Goal: Task Accomplishment & Management: Manage account settings

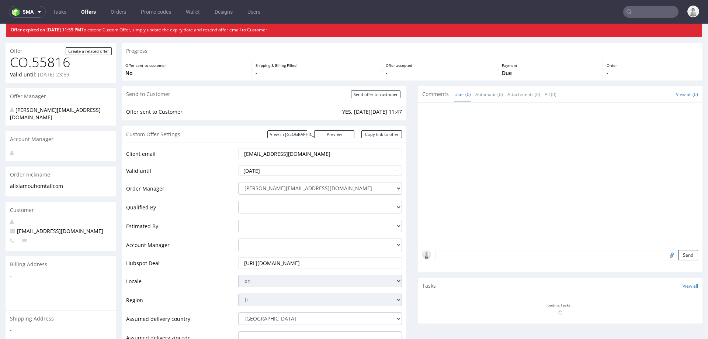
scroll to position [26, 0]
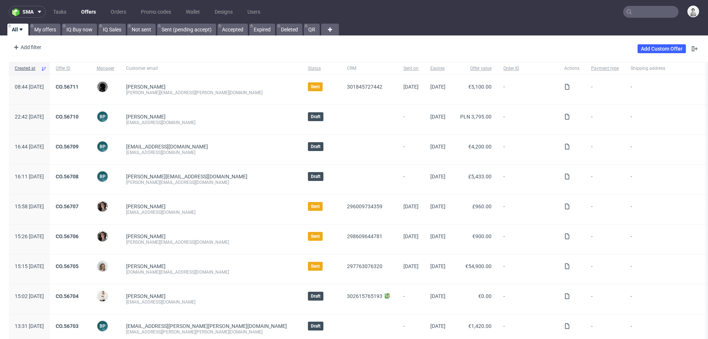
click at [643, 13] on input "text" at bounding box center [650, 12] width 55 height 12
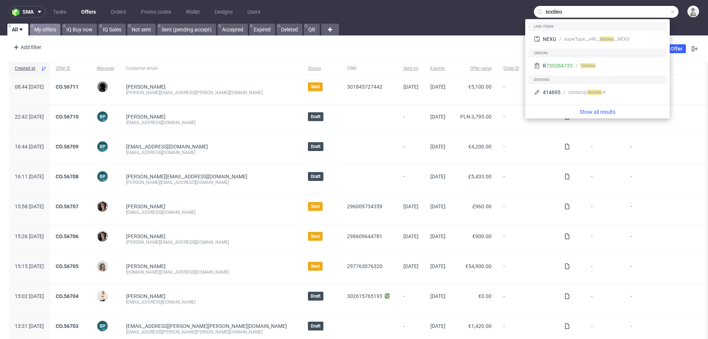
click at [41, 27] on link "My offers" at bounding box center [45, 30] width 31 height 12
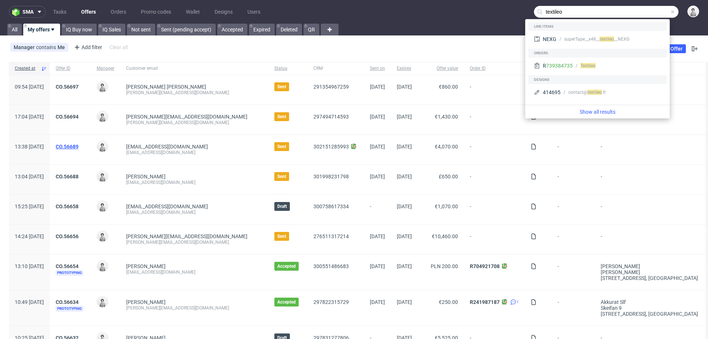
type input "textileo"
click at [79, 145] on link "CO.56689" at bounding box center [67, 146] width 23 height 6
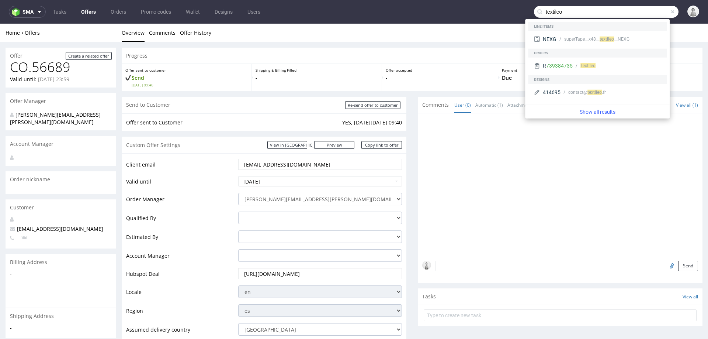
click at [254, 161] on input "[EMAIL_ADDRESS][DOMAIN_NAME]" at bounding box center [319, 164] width 153 height 10
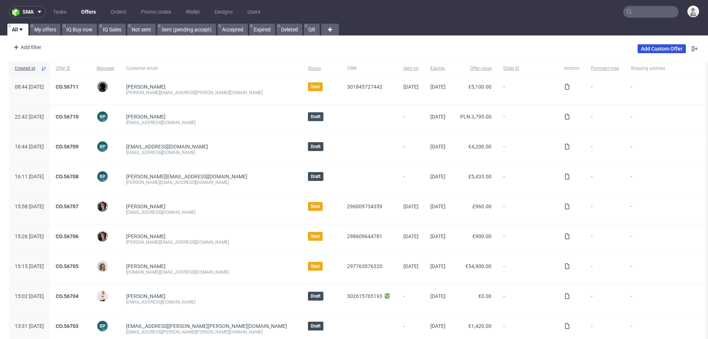
click at [663, 48] on link "Add Custom Offer" at bounding box center [662, 48] width 48 height 9
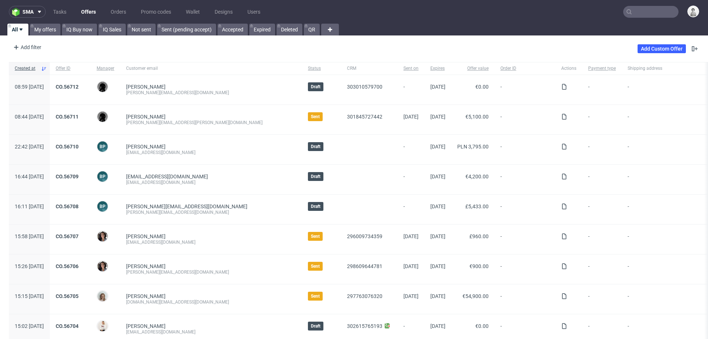
click at [642, 13] on input "text" at bounding box center [650, 12] width 55 height 12
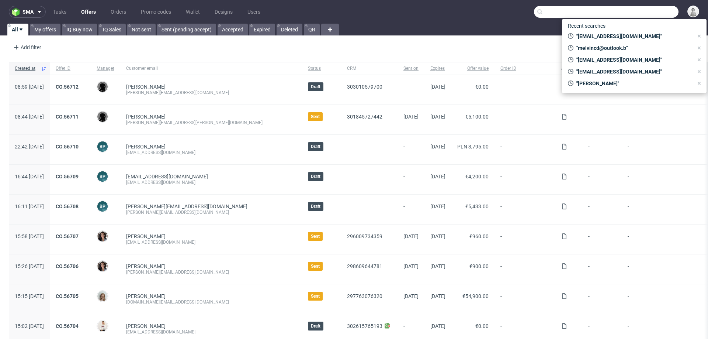
paste input "bbonilla@edibon.com"
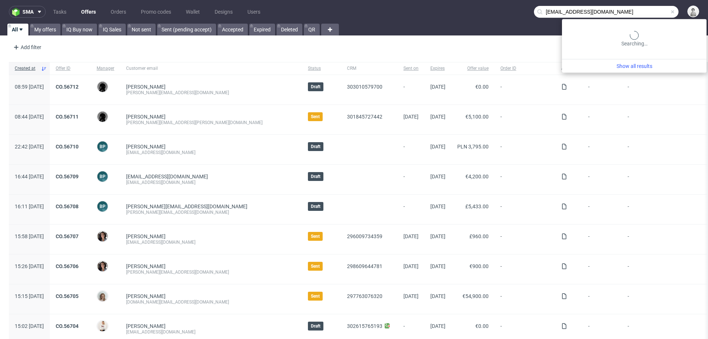
type input "bbonilla@edibon.com"
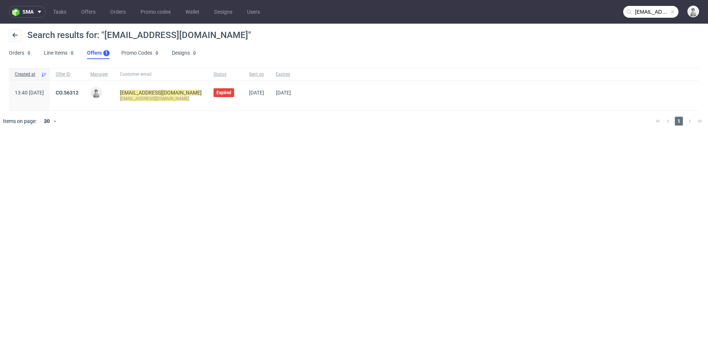
click at [79, 92] on link "CO.56312" at bounding box center [67, 93] width 23 height 6
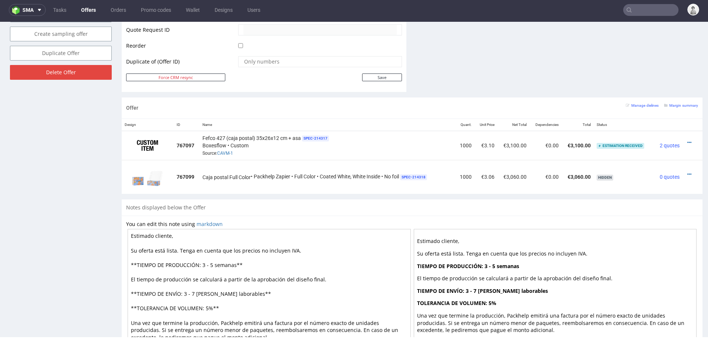
scroll to position [383, 0]
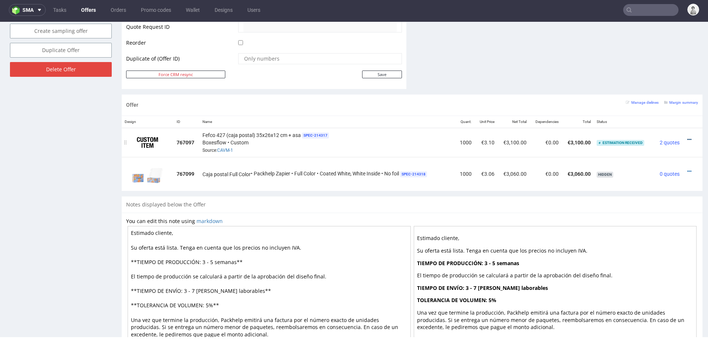
click at [687, 137] on icon at bounding box center [689, 139] width 4 height 5
click at [659, 120] on span "View cost details" at bounding box center [657, 123] width 55 height 7
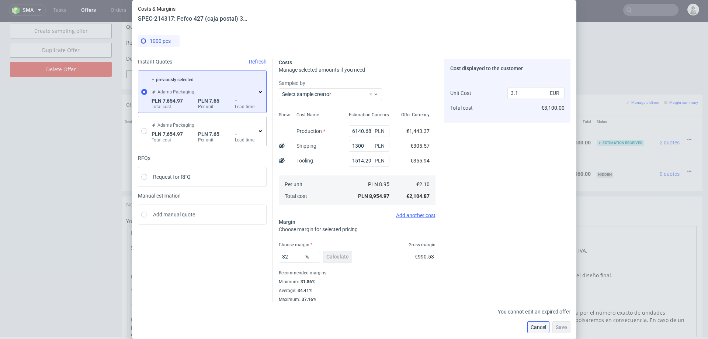
click at [538, 324] on span "Cancel" at bounding box center [538, 326] width 15 height 5
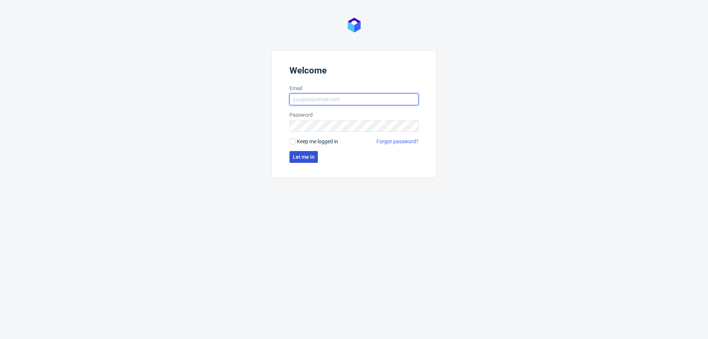
type input "[PERSON_NAME][EMAIL_ADDRESS][PERSON_NAME][DOMAIN_NAME]"
click at [299, 154] on span "Let me in" at bounding box center [304, 156] width 22 height 5
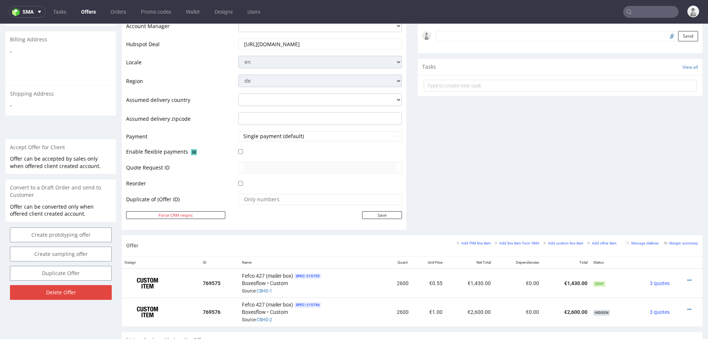
scroll to position [227, 0]
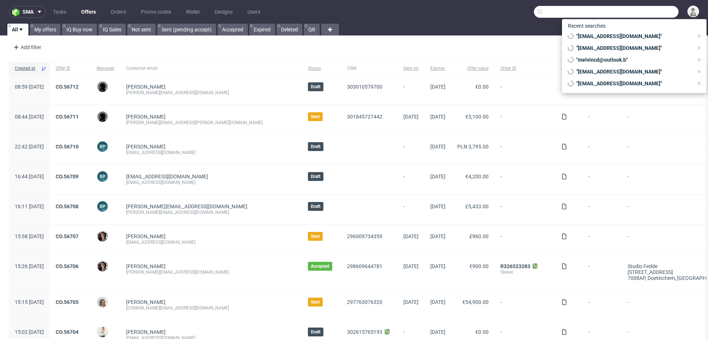
click at [660, 14] on input "text" at bounding box center [606, 12] width 145 height 12
paste input "lee.godwin@cousin.uk.com"
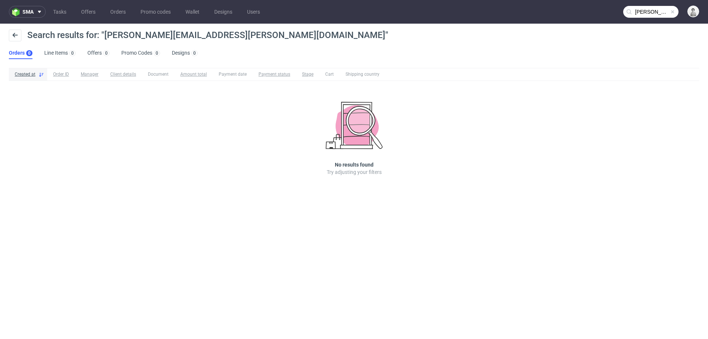
click at [647, 11] on input "lee.godwin@cousin.uk.com" at bounding box center [650, 12] width 55 height 12
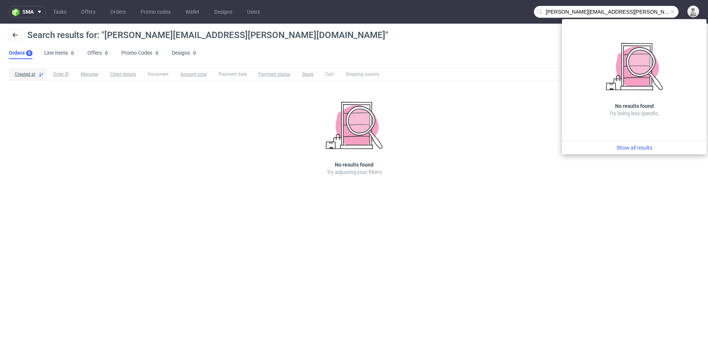
click at [563, 11] on input "lee.godwin@cousin.uk.com" at bounding box center [606, 12] width 145 height 12
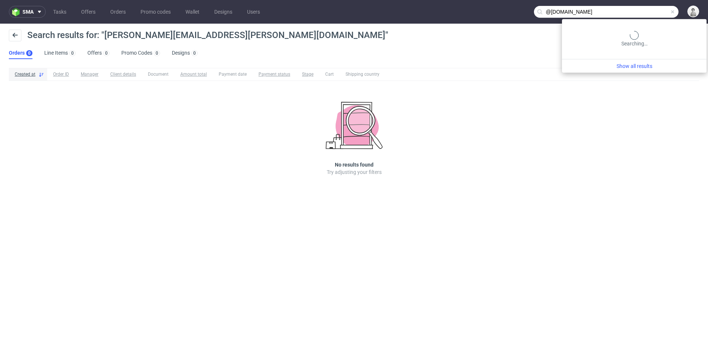
type input "@cousin.uk.com"
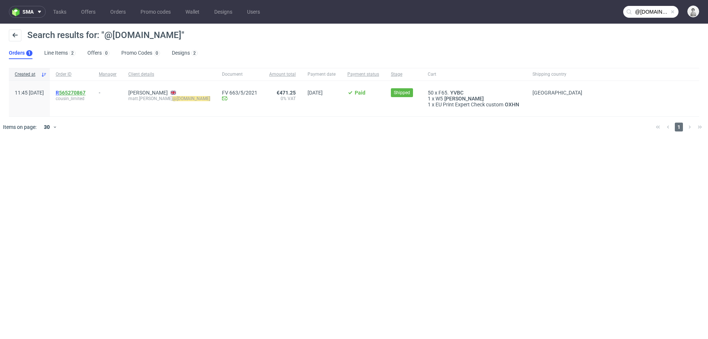
click at [86, 92] on link "565270867" at bounding box center [72, 93] width 27 height 6
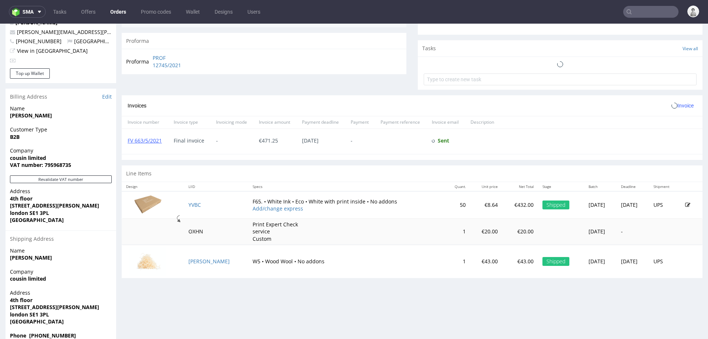
scroll to position [248, 0]
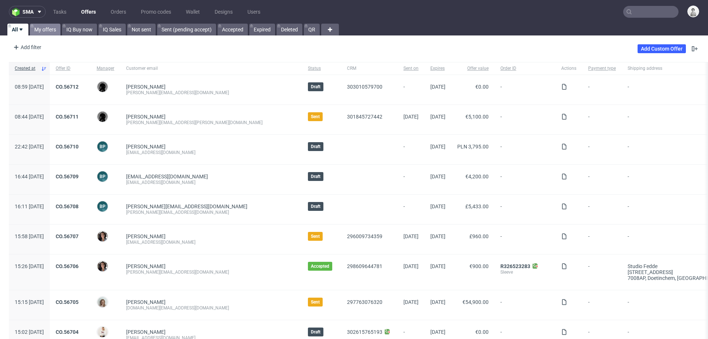
click at [46, 31] on link "My offers" at bounding box center [45, 30] width 31 height 12
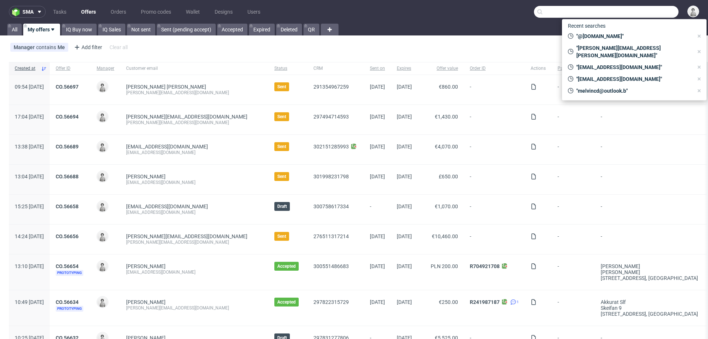
click at [472, 15] on input "text" at bounding box center [606, 12] width 145 height 12
paste input "[EMAIL_ADDRESS][DOMAIN_NAME]"
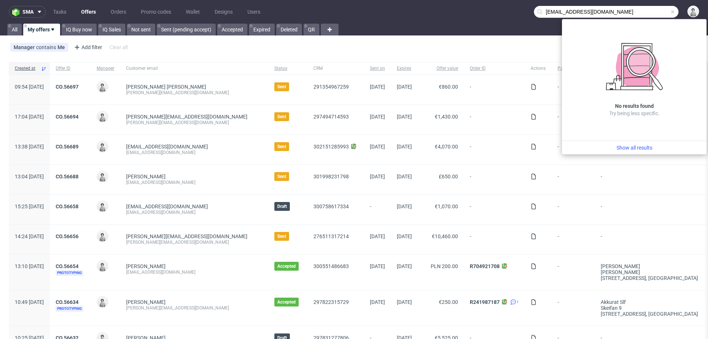
type input "[EMAIL_ADDRESS][DOMAIN_NAME]"
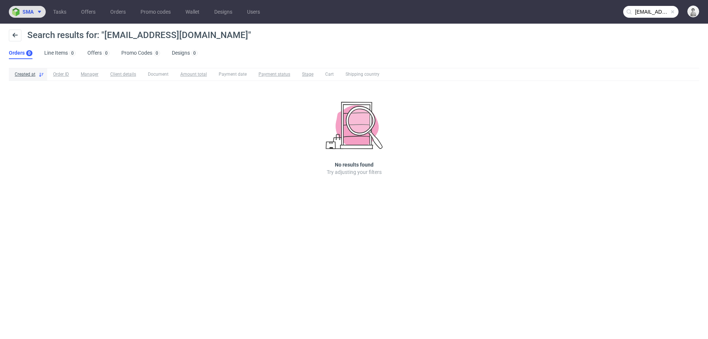
click at [30, 12] on span "sma" at bounding box center [27, 11] width 11 height 5
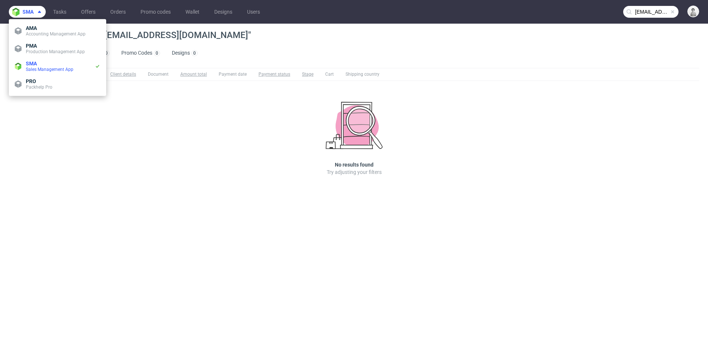
click at [9, 6] on button "sma" at bounding box center [27, 12] width 37 height 12
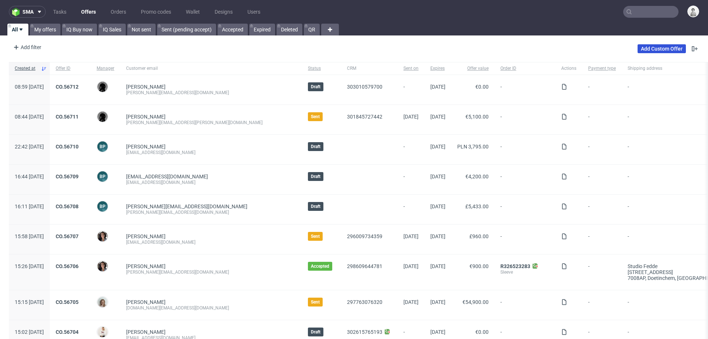
click at [660, 44] on link "Add Custom Offer" at bounding box center [662, 48] width 48 height 9
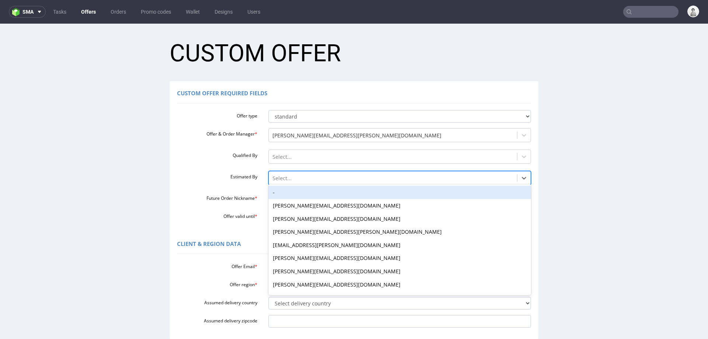
click at [288, 175] on div at bounding box center [393, 178] width 241 height 9
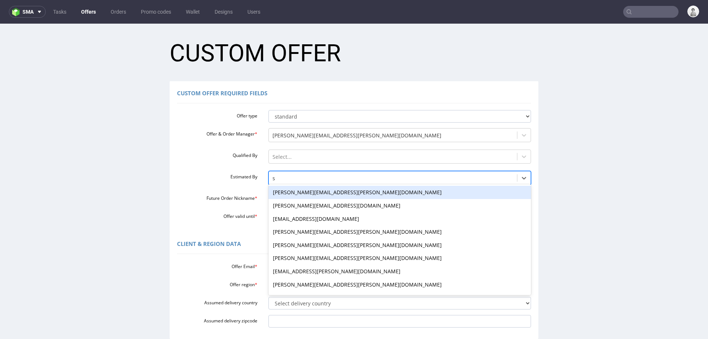
type input "se"
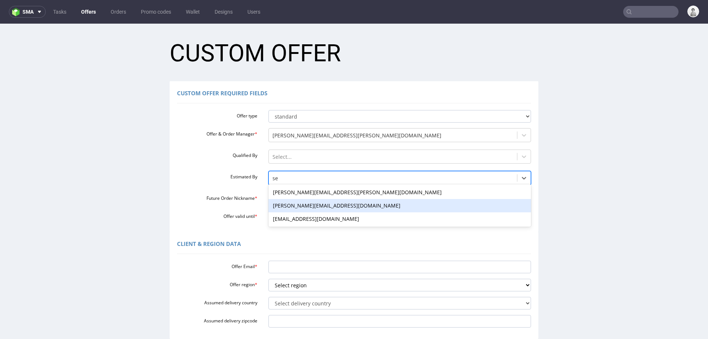
click at [288, 208] on div "[PERSON_NAME][EMAIL_ADDRESS][DOMAIN_NAME]" at bounding box center [399, 205] width 263 height 13
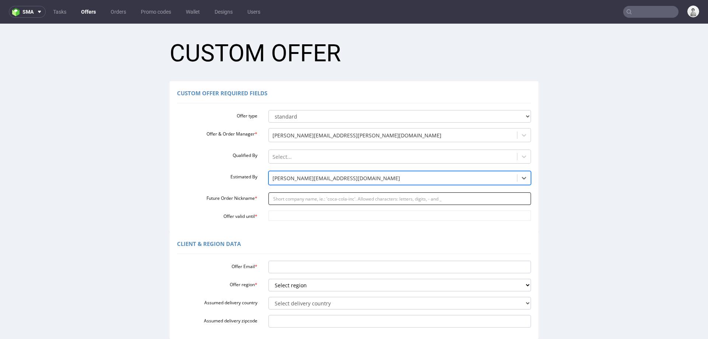
click at [291, 200] on input "Future Order Nickname *" at bounding box center [399, 198] width 263 height 13
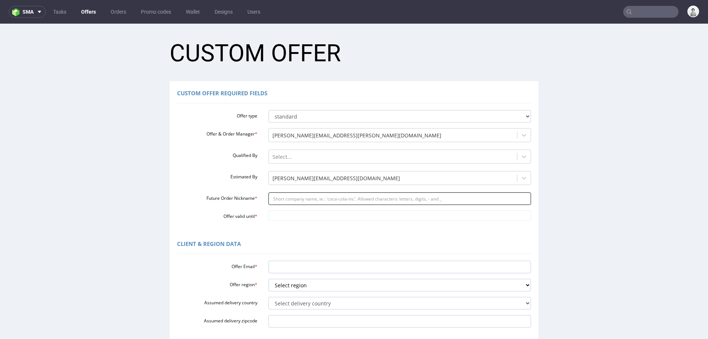
paste input "eventstjasadorelaycom"
type input "eventstjasadorelaycom"
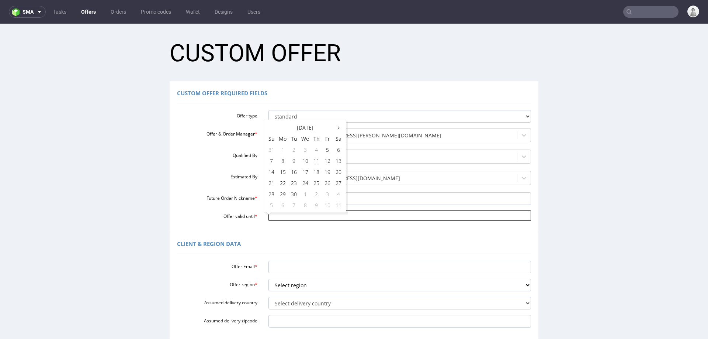
click at [291, 216] on input "Offer valid until *" at bounding box center [399, 215] width 263 height 10
click at [315, 206] on td "9" at bounding box center [316, 204] width 11 height 11
click at [320, 217] on input "[DATE]" at bounding box center [399, 215] width 263 height 10
click at [273, 129] on th at bounding box center [271, 127] width 11 height 11
click at [325, 170] on td "19" at bounding box center [327, 171] width 11 height 11
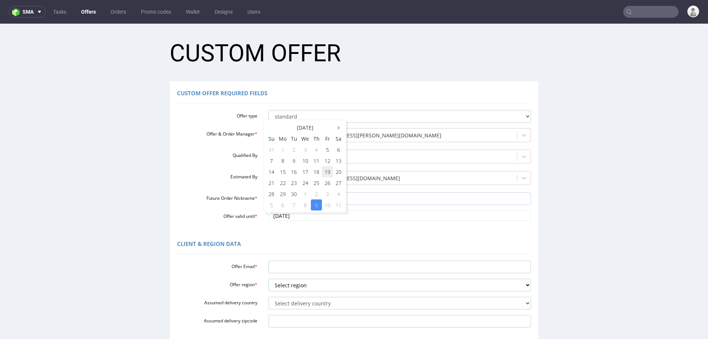
type input "[DATE]"
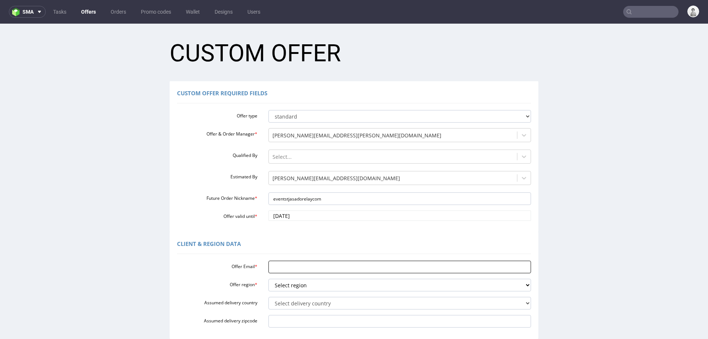
click at [293, 270] on input "Offer Email *" at bounding box center [399, 266] width 263 height 13
paste input "[EMAIL_ADDRESS][DOMAIN_NAME]"
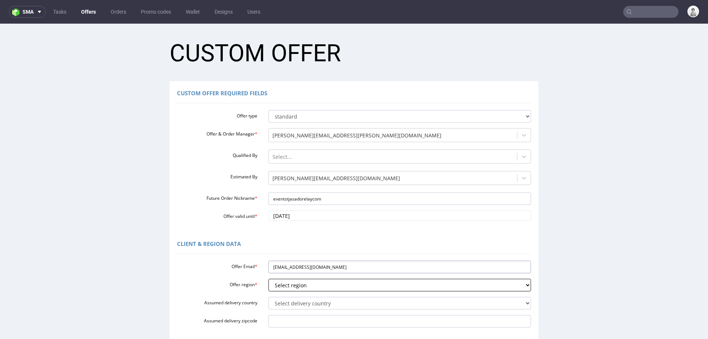
type input "[EMAIL_ADDRESS][DOMAIN_NAME]"
click at [312, 283] on select "Select region eu gb de pl fr it es" at bounding box center [399, 284] width 263 height 13
select select "eu"
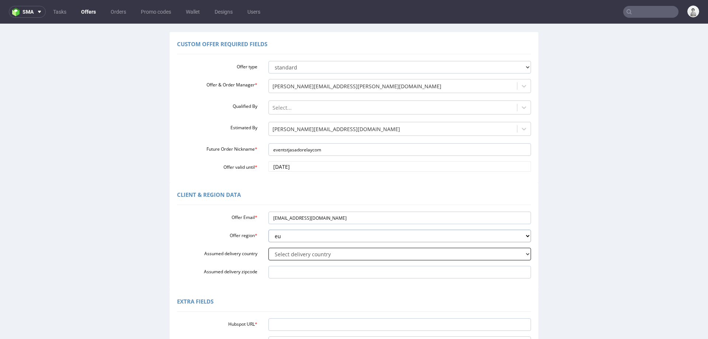
scroll to position [48, 0]
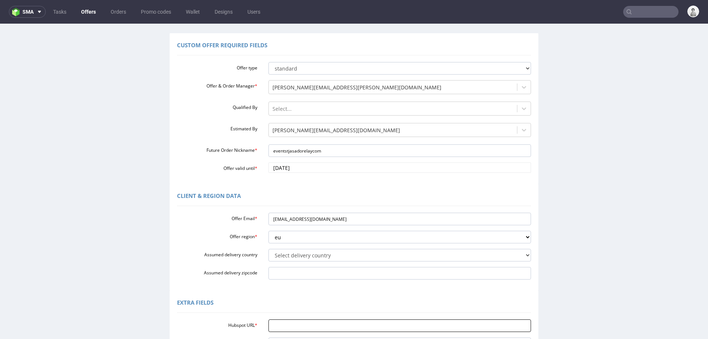
click at [281, 321] on input "Hubspot URL *" at bounding box center [399, 325] width 263 height 13
paste input "[URL][DOMAIN_NAME]"
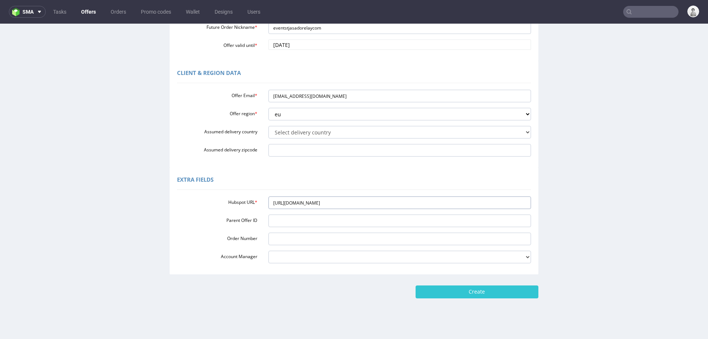
scroll to position [173, 0]
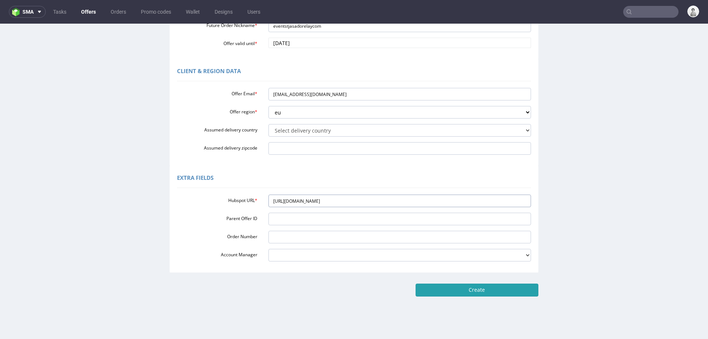
type input "[URL][DOMAIN_NAME]"
click at [493, 290] on input "Create" at bounding box center [477, 289] width 123 height 13
type input "Please wait..."
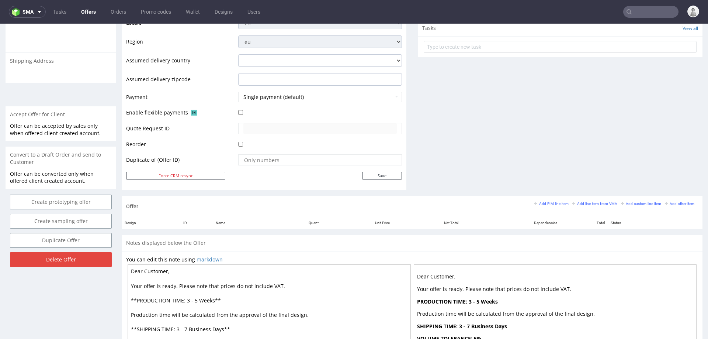
scroll to position [270, 0]
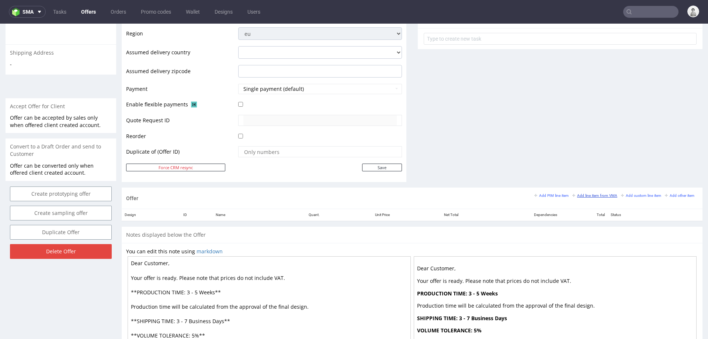
click at [579, 193] on small "Add line item from VMA" at bounding box center [594, 195] width 45 height 4
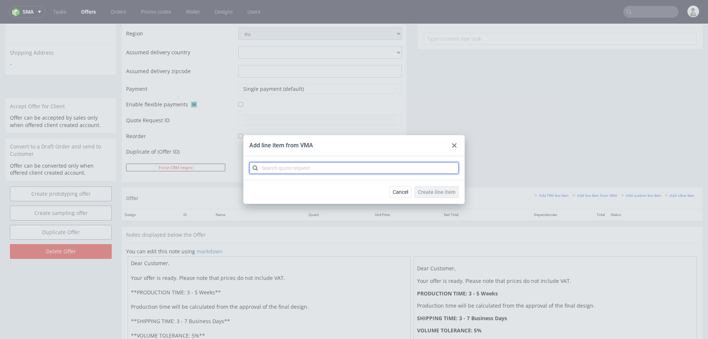
click at [327, 170] on input "text" at bounding box center [353, 168] width 209 height 12
paste input "CBGZ"
type input "CBGZ"
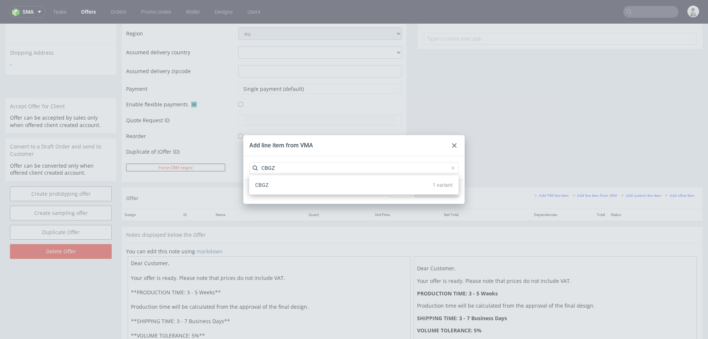
click at [307, 183] on div "CBGZ 1 variant" at bounding box center [354, 184] width 204 height 13
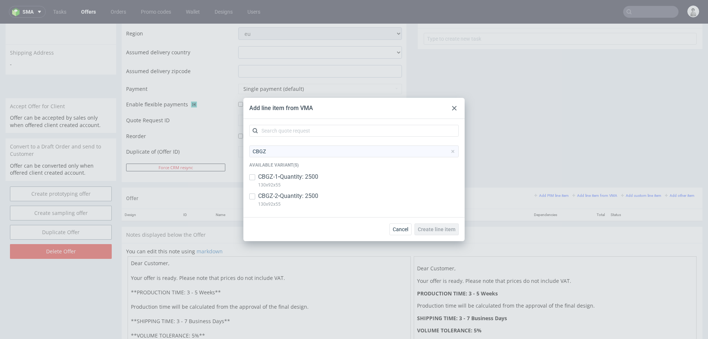
drag, startPoint x: 306, startPoint y: 181, endPoint x: 301, endPoint y: 188, distance: 8.4
click at [306, 181] on p "130x92x55" at bounding box center [288, 185] width 60 height 8
checkbox input "true"
click at [300, 194] on p "CBGZ-2 • Quantity: 2500" at bounding box center [288, 196] width 60 height 8
checkbox input "true"
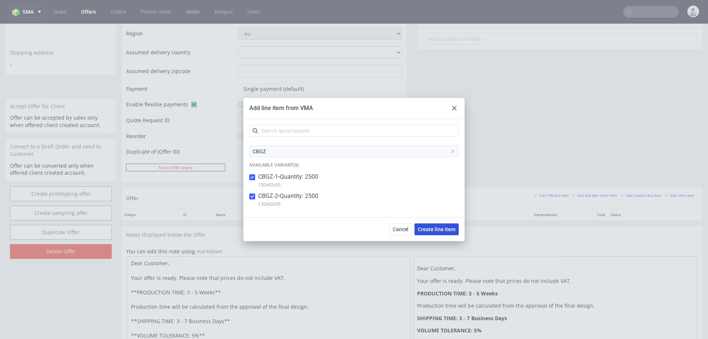
click at [430, 232] on button "Create line item" at bounding box center [437, 229] width 44 height 12
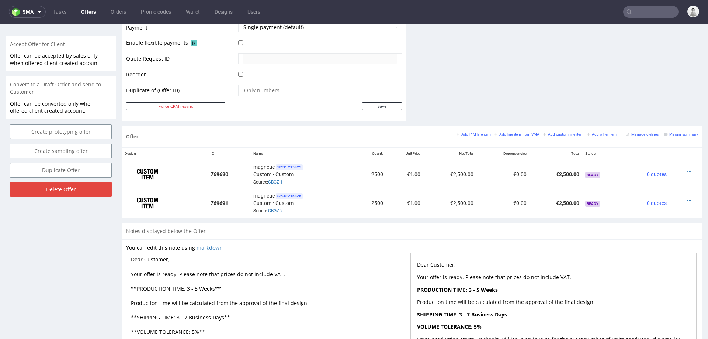
scroll to position [339, 0]
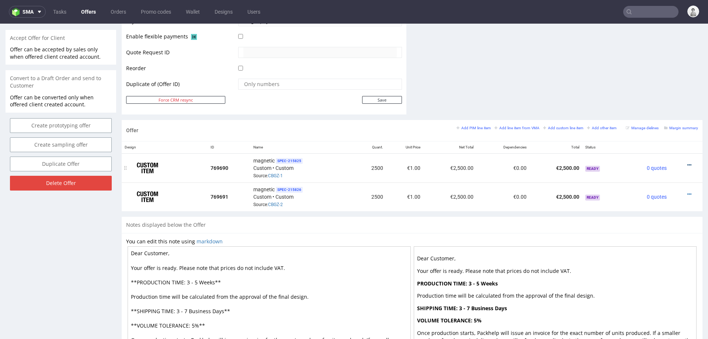
click at [687, 162] on icon at bounding box center [689, 164] width 4 height 5
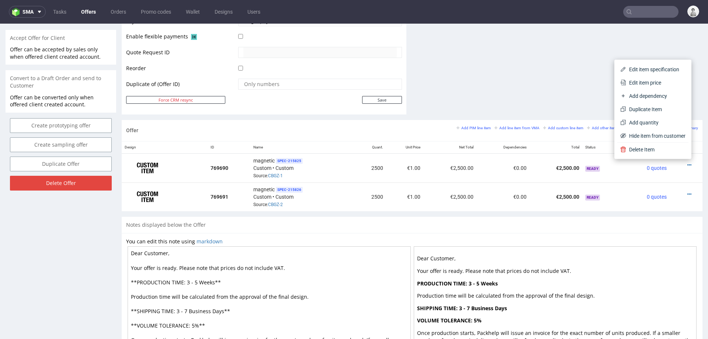
click at [651, 84] on span "Edit item price" at bounding box center [655, 82] width 59 height 7
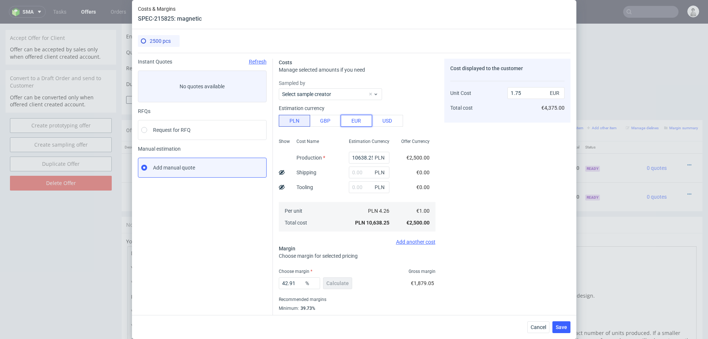
click at [365, 122] on button "EUR" at bounding box center [356, 121] width 31 height 12
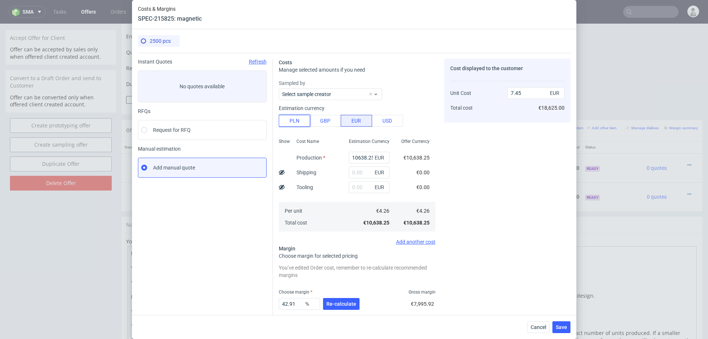
click at [284, 115] on button "PLN" at bounding box center [294, 121] width 31 height 12
type input "1.75"
click at [361, 173] on input "text" at bounding box center [369, 172] width 41 height 12
type input "900"
type input "1.9"
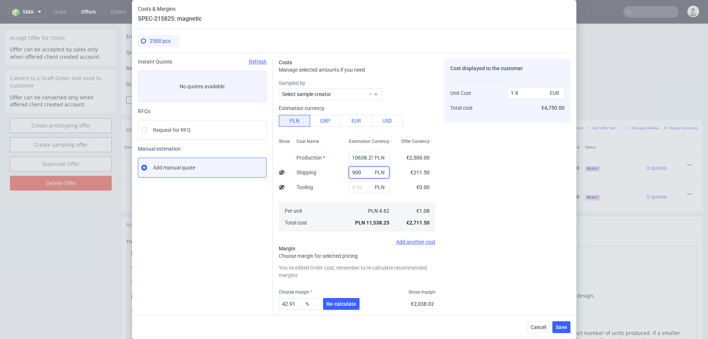
type input "900"
click at [368, 158] on input "10638.25" at bounding box center [369, 158] width 41 height 12
paste input "23100."
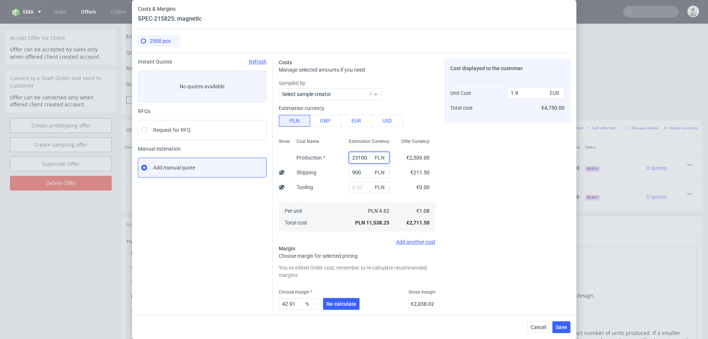
scroll to position [0, 0]
type input "23100"
type input "3.95"
type input "23100"
click at [343, 304] on span "Re-calculate" at bounding box center [341, 303] width 30 height 5
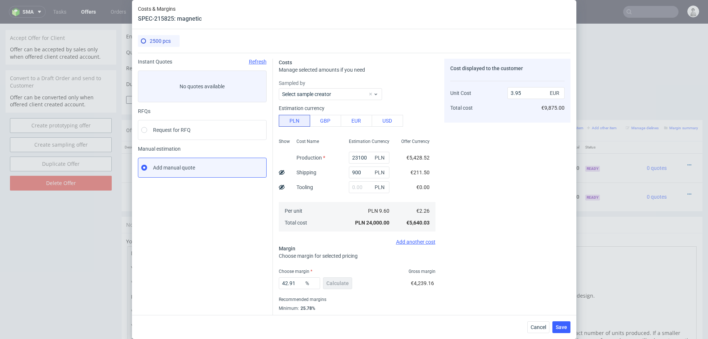
scroll to position [20, 0]
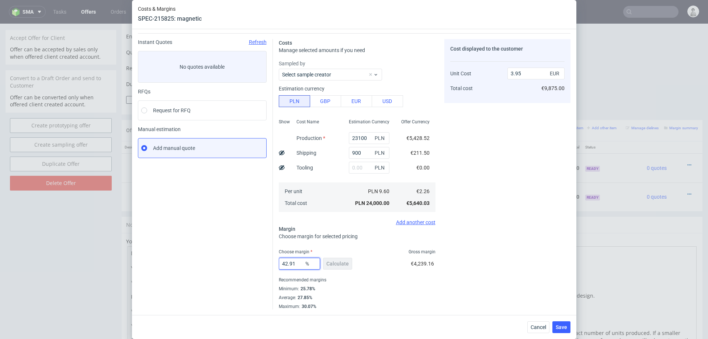
click at [292, 260] on input "42.91" at bounding box center [299, 263] width 41 height 12
type input "27"
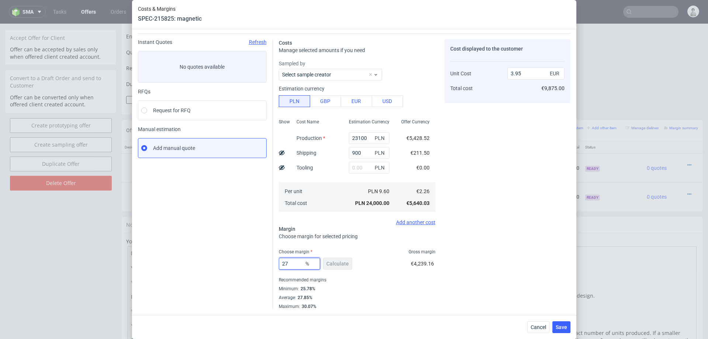
type input "3.09"
type input "27"
click at [516, 250] on div "Cost displayed to the customer Unit Cost Total cost 3.09 EUR €7,725.00" at bounding box center [507, 174] width 126 height 270
click at [559, 326] on span "Save" at bounding box center [561, 326] width 11 height 5
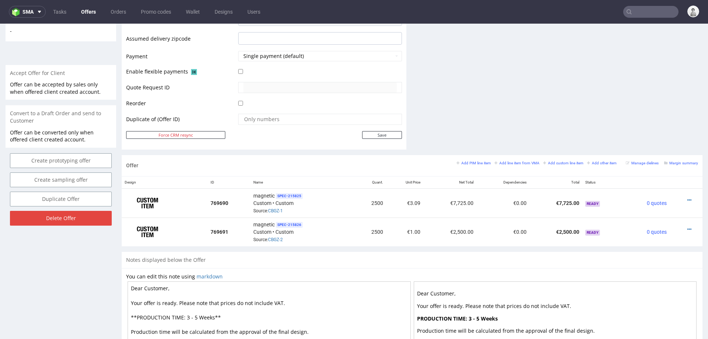
scroll to position [316, 0]
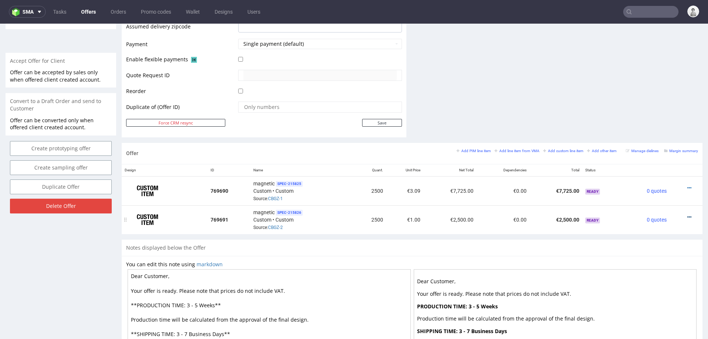
click at [687, 214] on icon at bounding box center [689, 216] width 4 height 5
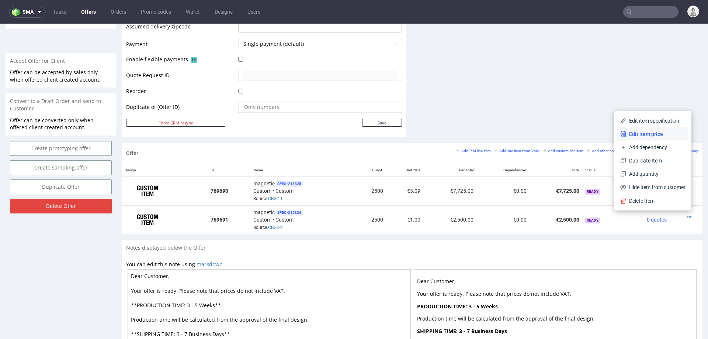
click at [656, 132] on span "Edit item price" at bounding box center [655, 133] width 59 height 7
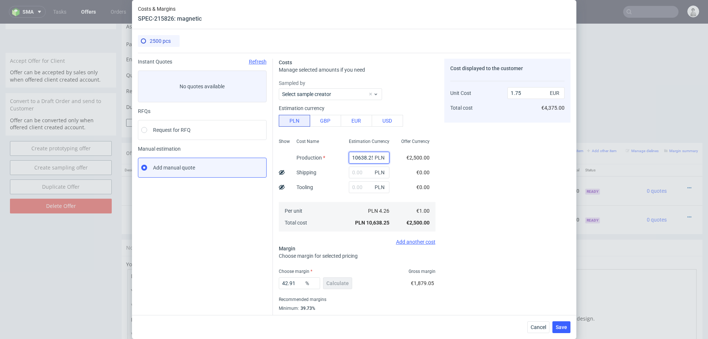
click at [358, 157] on input "10638.25" at bounding box center [369, 158] width 41 height 12
paste input "24600"
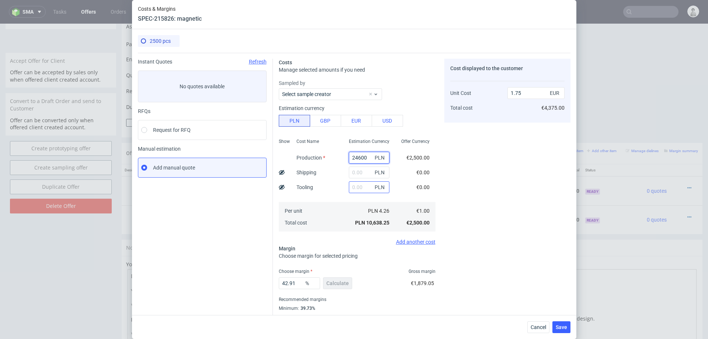
type input "24600"
type input "4.05"
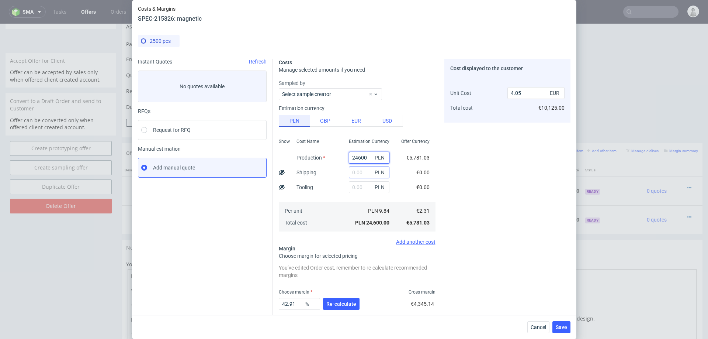
type input "24600"
click at [363, 174] on input "text" at bounding box center [369, 172] width 41 height 12
type input "900"
type input "4.19"
type input "900"
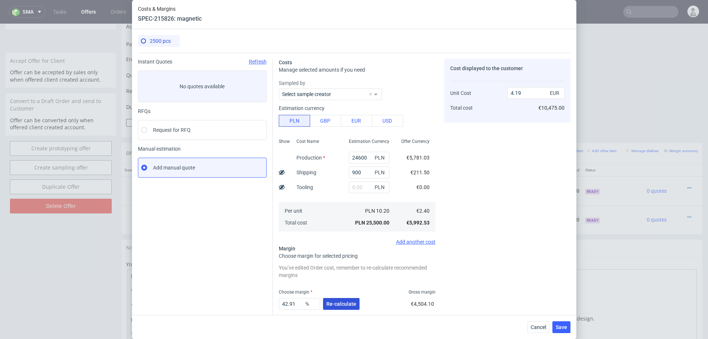
click at [337, 303] on span "Re-calculate" at bounding box center [341, 303] width 30 height 5
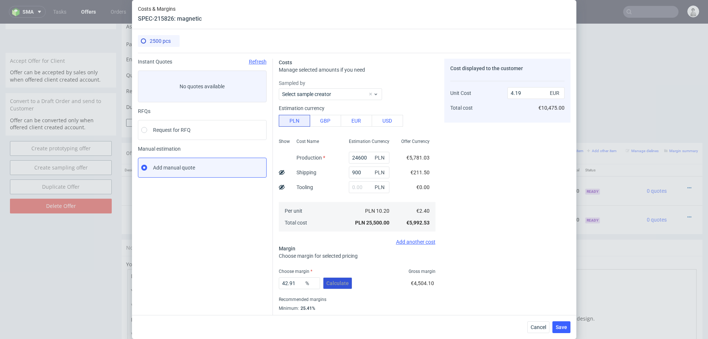
click at [337, 303] on div "Recommended margins" at bounding box center [357, 299] width 157 height 9
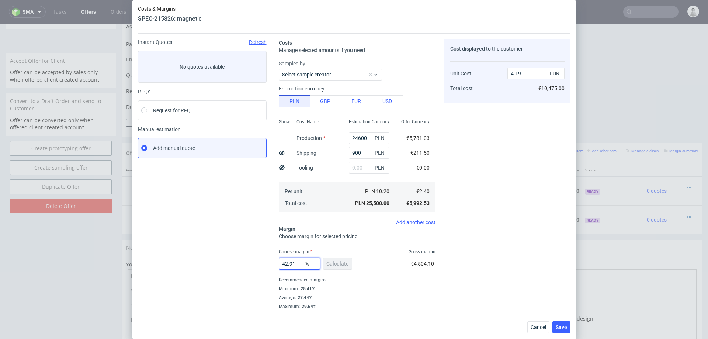
click at [301, 261] on input "42.91" at bounding box center [299, 263] width 41 height 12
type input "2"
type input "2.44"
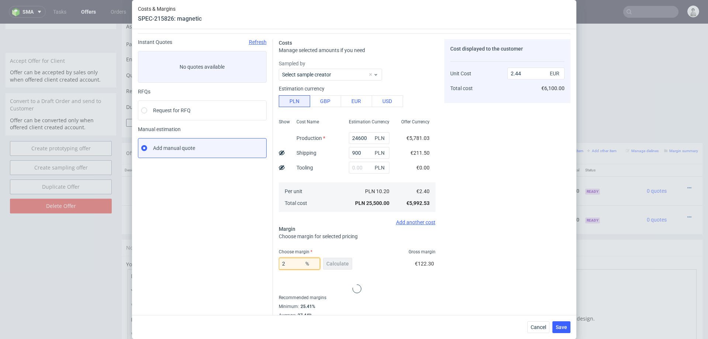
type input "27"
type input "3.28"
type input "27"
click at [507, 250] on div "Cost displayed to the customer Unit Cost Total cost 3.28 EUR €8,200.00" at bounding box center [507, 174] width 126 height 270
click at [560, 326] on span "Save" at bounding box center [561, 326] width 11 height 5
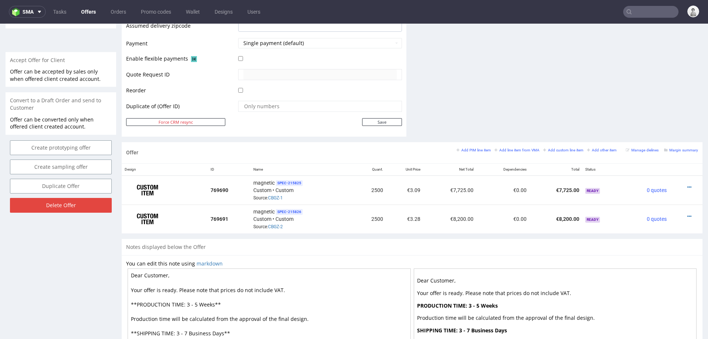
scroll to position [318, 0]
click at [687, 212] on icon at bounding box center [689, 214] width 4 height 5
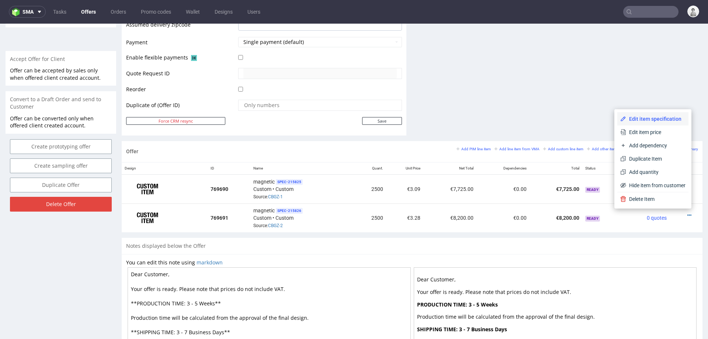
click at [654, 119] on span "Edit item specification" at bounding box center [655, 118] width 59 height 7
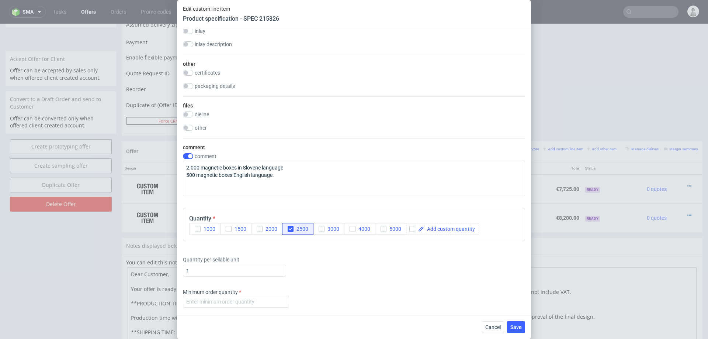
scroll to position [1089, 0]
click at [253, 298] on input "number" at bounding box center [236, 300] width 106 height 12
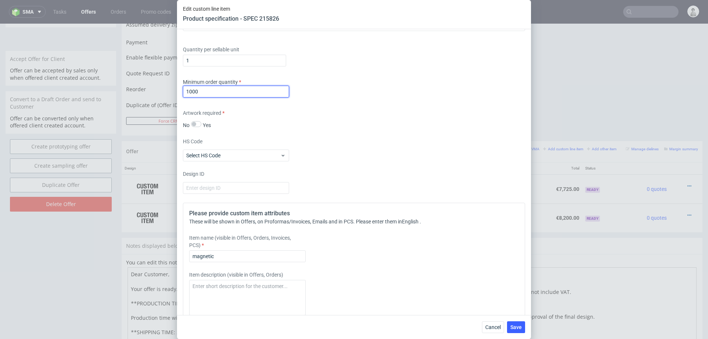
scroll to position [1324, 0]
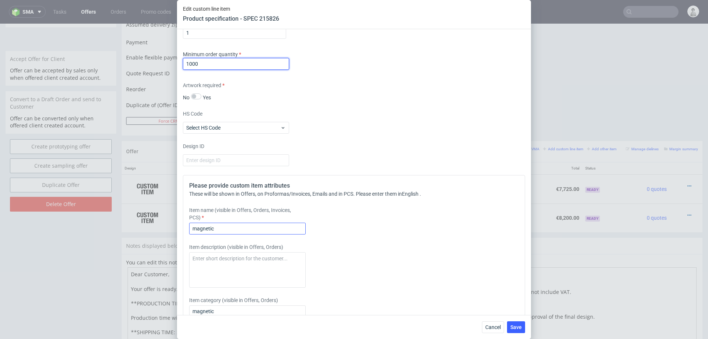
type input "1000"
click at [249, 228] on input "magnetic" at bounding box center [247, 228] width 117 height 12
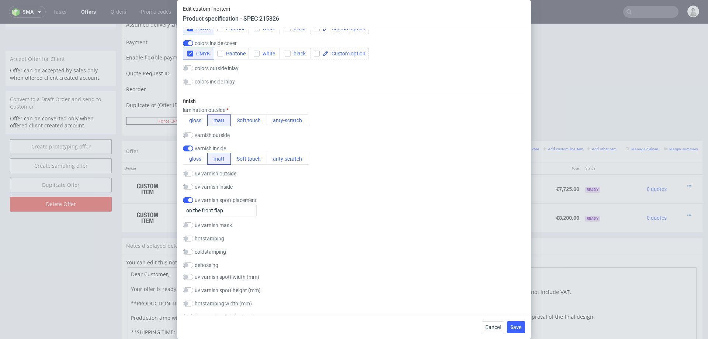
scroll to position [613, 0]
drag, startPoint x: 259, startPoint y: 198, endPoint x: 219, endPoint y: 198, distance: 39.1
click at [219, 198] on div "uv varnish spott placement on the front flap" at bounding box center [354, 206] width 342 height 19
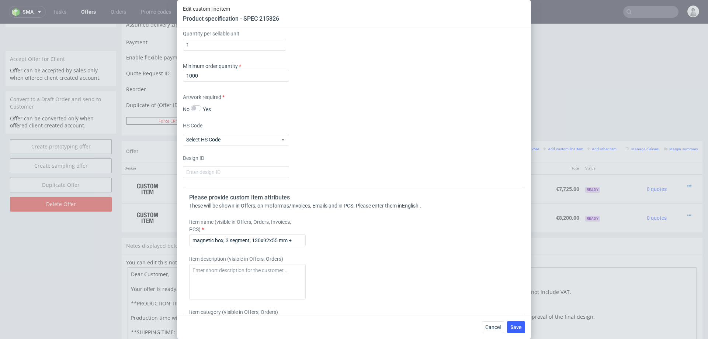
scroll to position [1336, 0]
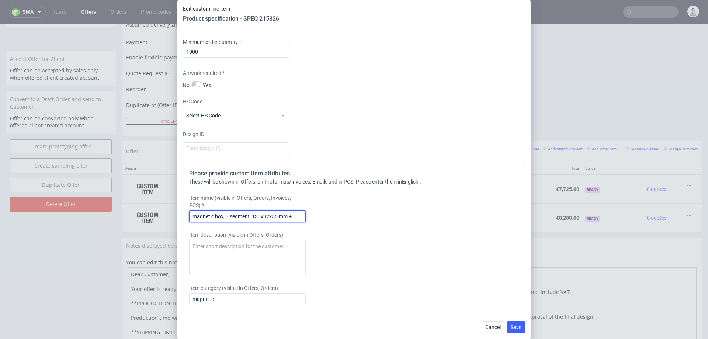
click at [297, 216] on input "magnetic box, 3 segment, 130x92x55 mm +" at bounding box center [247, 216] width 117 height 12
type input "magnetic box, 3 segment, 130x92x55 mm + UV varnish spot placement"
click at [520, 323] on button "Save" at bounding box center [516, 327] width 18 height 12
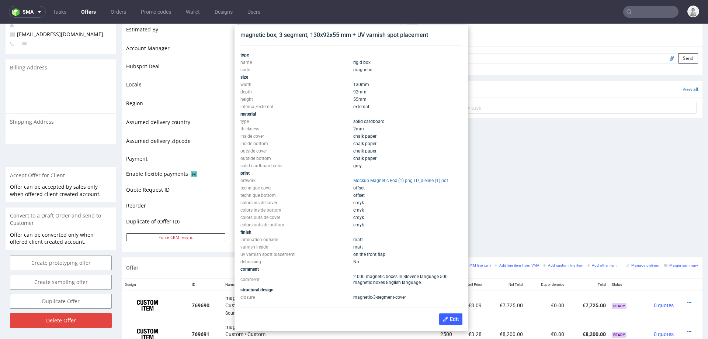
scroll to position [200, 0]
click at [318, 35] on div "magnetic box, 3 segment, 130x92x55 mm + UV varnish spot placement" at bounding box center [351, 35] width 222 height 8
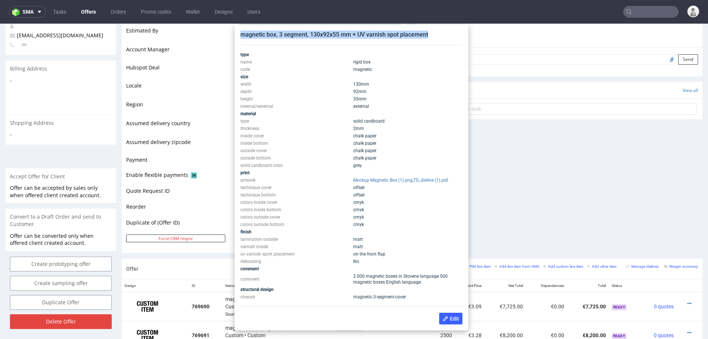
click at [318, 35] on div "magnetic box, 3 segment, 130x92x55 mm + UV varnish spot placement" at bounding box center [351, 35] width 222 height 8
copy div "magnetic box, 3 segment, 130x92x55 mm + UV varnish spot placement"
click at [536, 165] on div "Comments User (0) Automatic (0) Attachments (0) All (0) View all (0) Send Tasks…" at bounding box center [560, 74] width 285 height 368
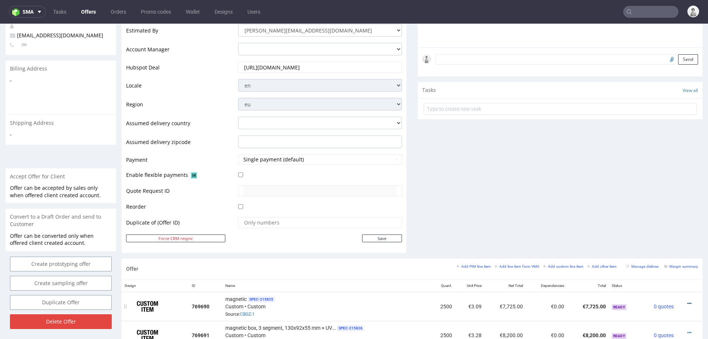
click at [687, 301] on icon at bounding box center [689, 303] width 4 height 5
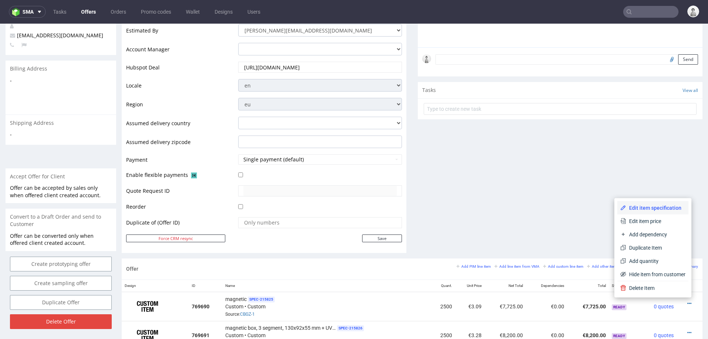
click at [635, 208] on span "Edit item specification" at bounding box center [655, 207] width 59 height 7
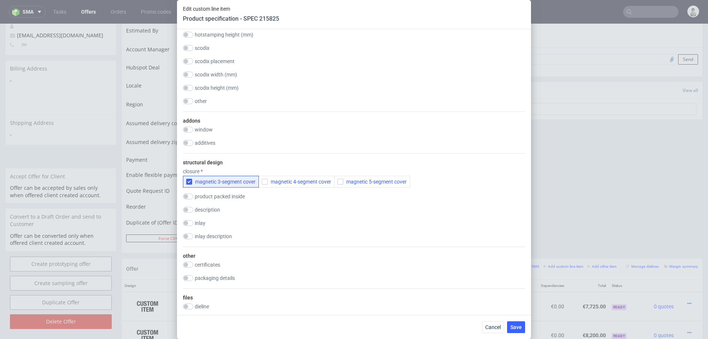
scroll to position [1376, 0]
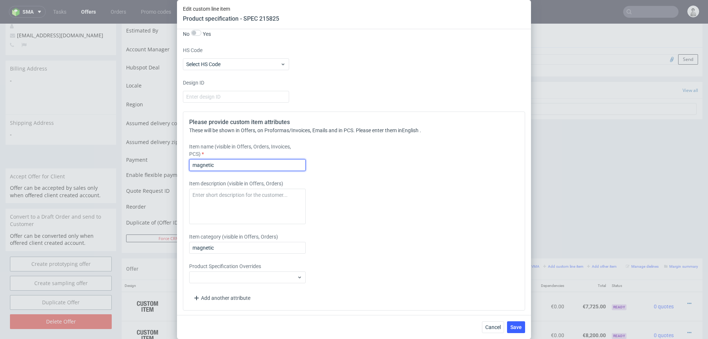
click at [252, 163] on input "magnetic" at bounding box center [247, 165] width 117 height 12
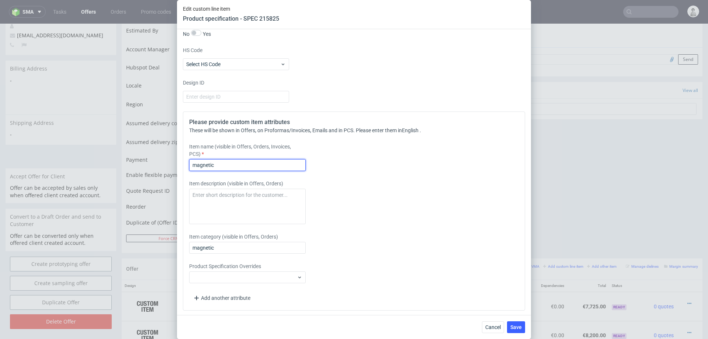
click at [252, 163] on input "magnetic" at bounding box center [247, 165] width 117 height 12
paste input "box, 3 segment, 130x92x55 mm + UV varnish spot placement"
click at [337, 163] on div "Item name (visible in Offers, Orders, Invoices, PCS) magnetic box, 3 segment, 1…" at bounding box center [311, 157] width 245 height 28
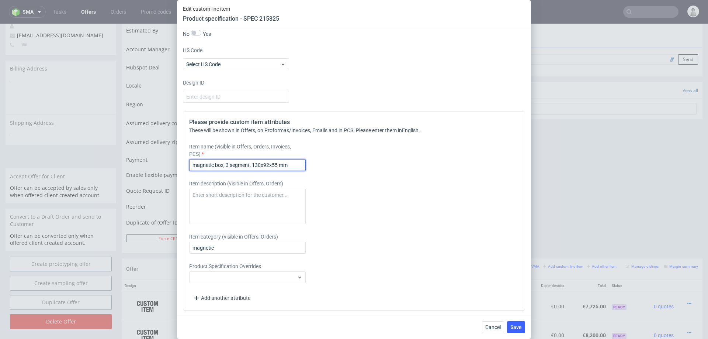
scroll to position [0, 0]
type input "magnetic box, 3 segment, 130x92x55 mm"
click at [520, 327] on span "Save" at bounding box center [515, 326] width 11 height 5
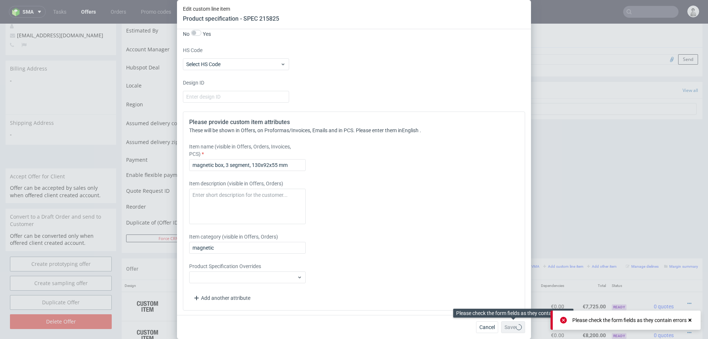
click at [520, 327] on div "Save" at bounding box center [513, 327] width 24 height 12
click at [520, 327] on div "Save" at bounding box center [512, 327] width 25 height 12
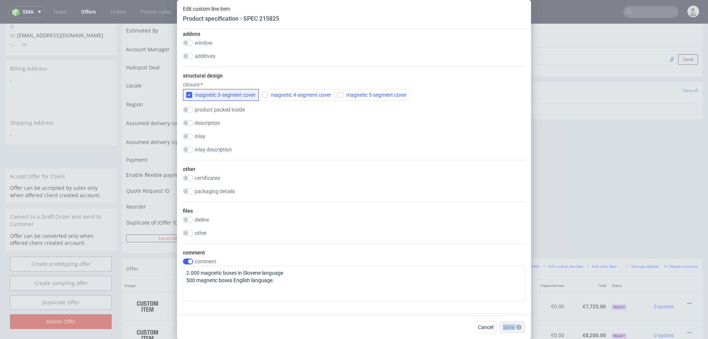
scroll to position [1102, 0]
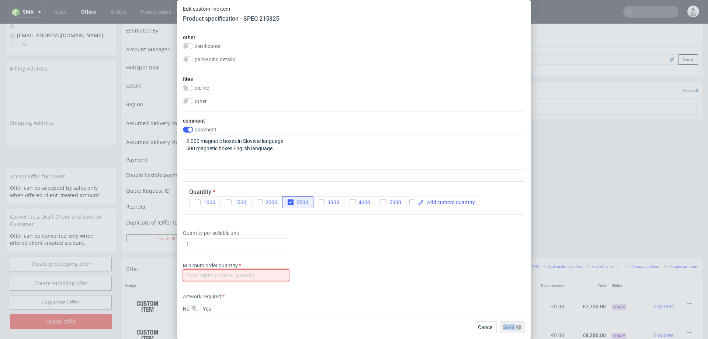
click at [271, 275] on input "number" at bounding box center [236, 275] width 106 height 12
type input "1000"
click at [507, 330] on button "Save" at bounding box center [516, 327] width 18 height 12
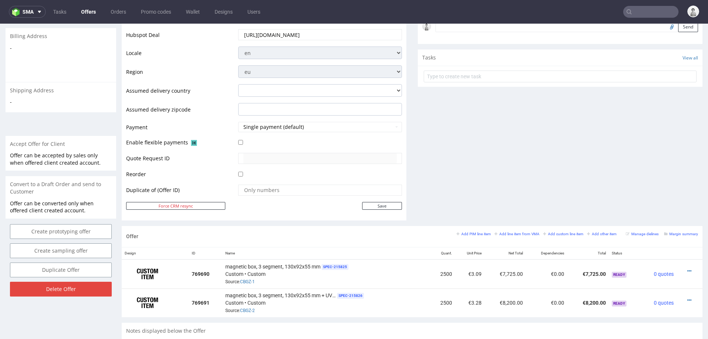
scroll to position [0, 0]
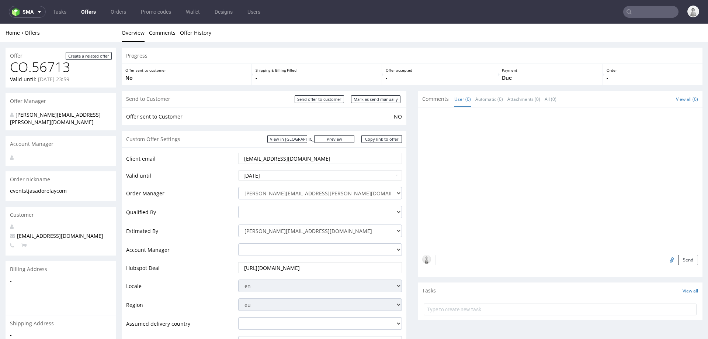
drag, startPoint x: 264, startPoint y: 159, endPoint x: 319, endPoint y: 161, distance: 55.0
click at [319, 161] on input "[EMAIL_ADDRESS][DOMAIN_NAME]" at bounding box center [319, 158] width 153 height 10
drag, startPoint x: 318, startPoint y: 160, endPoint x: 265, endPoint y: 159, distance: 53.5
click at [261, 159] on input "[EMAIL_ADDRESS][DOMAIN_NAME]" at bounding box center [319, 158] width 153 height 10
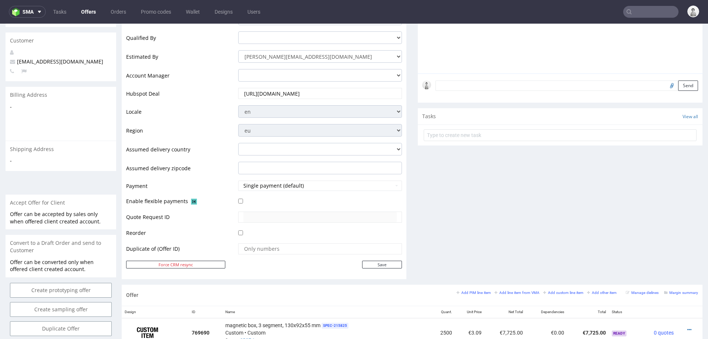
scroll to position [275, 0]
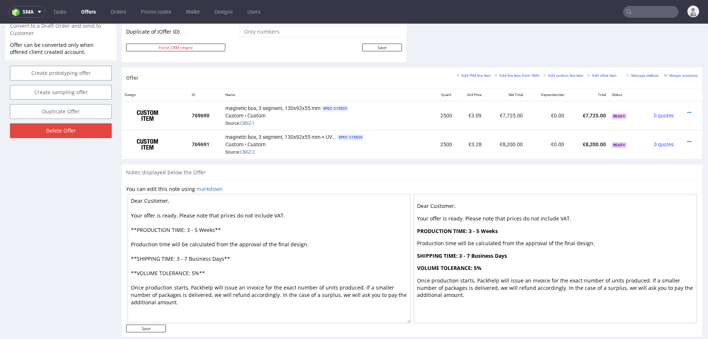
scroll to position [398, 0]
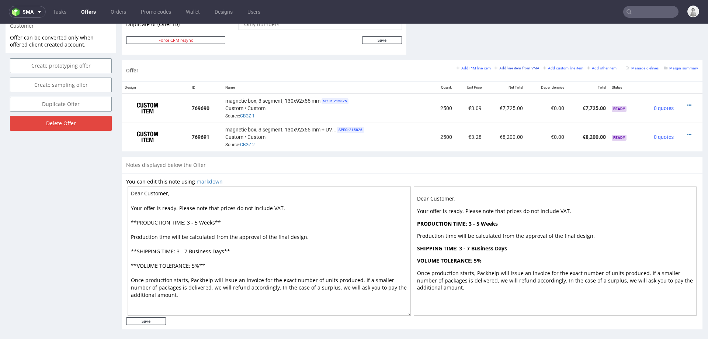
click at [501, 66] on small "Add line item from VMA" at bounding box center [517, 68] width 45 height 4
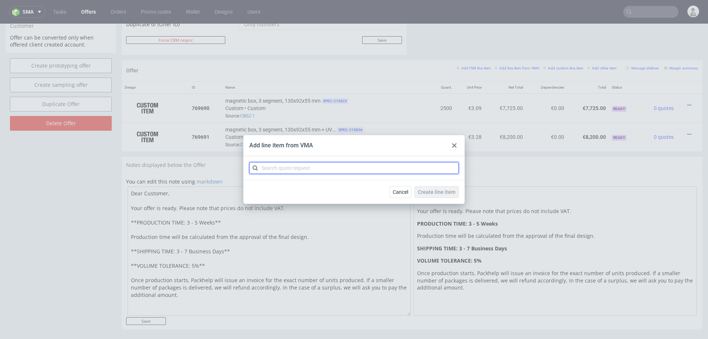
click at [388, 171] on input "text" at bounding box center [353, 168] width 209 height 12
type input "cbil"
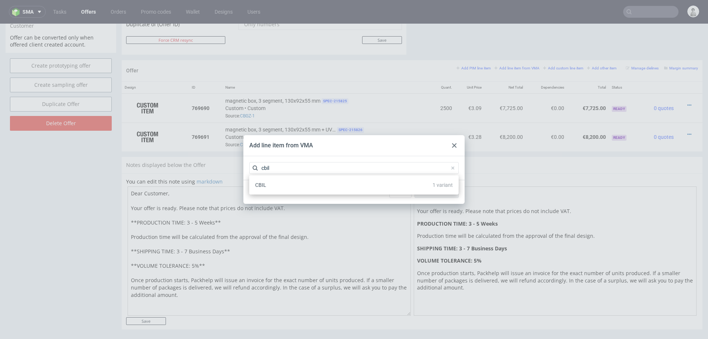
click at [372, 184] on div "CBIL 1 variant" at bounding box center [354, 184] width 204 height 13
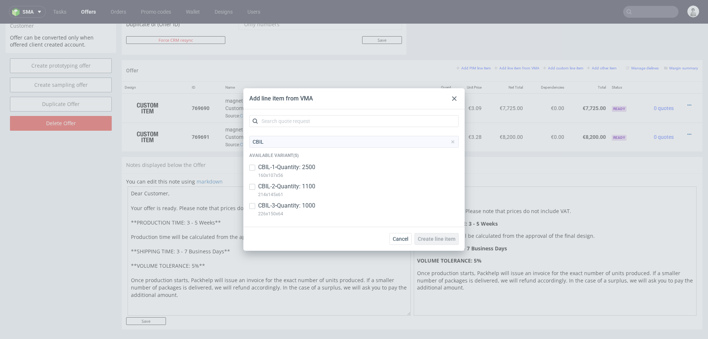
click at [307, 201] on p "CBIL-3 • Quantity: 1000" at bounding box center [286, 205] width 57 height 8
checkbox input "true"
click at [305, 186] on p "CBIL-2 • Quantity: 1100" at bounding box center [286, 186] width 57 height 8
checkbox input "true"
click at [301, 167] on p "CBIL-1 • Quantity: 2500" at bounding box center [286, 167] width 57 height 8
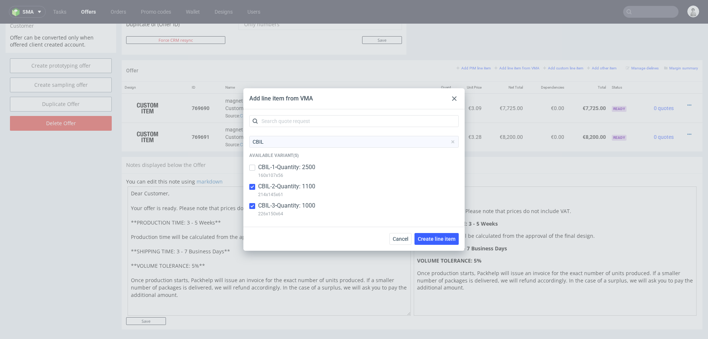
checkbox input "true"
click at [435, 239] on span "Create line item" at bounding box center [437, 238] width 38 height 5
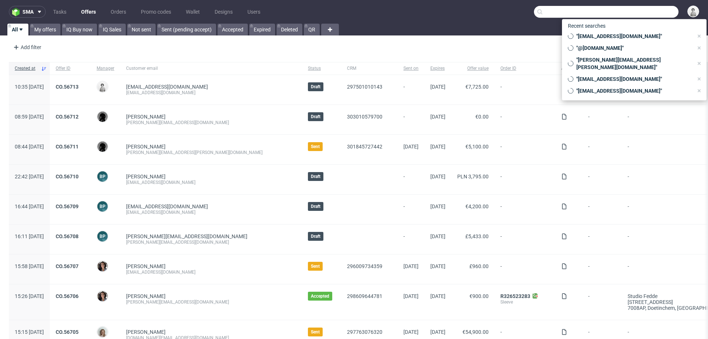
click at [472, 12] on input "text" at bounding box center [606, 12] width 145 height 12
paste input "[DOMAIN_NAME]"
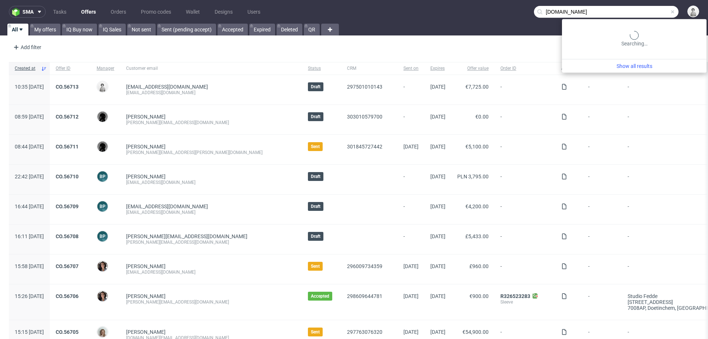
type input "tjasadorelay.com"
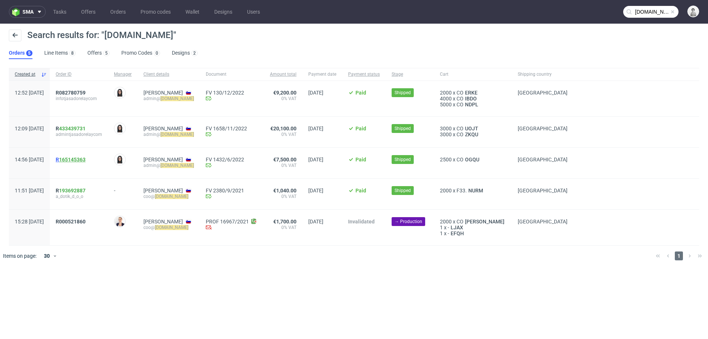
click at [86, 160] on link "165145363" at bounding box center [72, 159] width 27 height 6
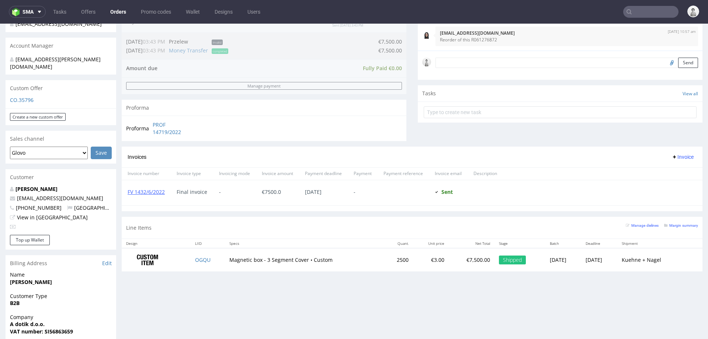
scroll to position [204, 0]
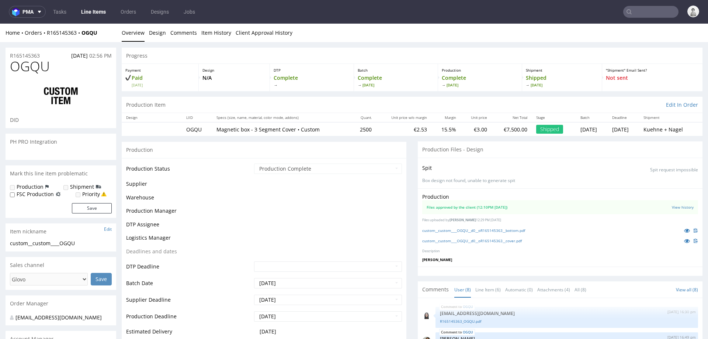
scroll to position [89, 0]
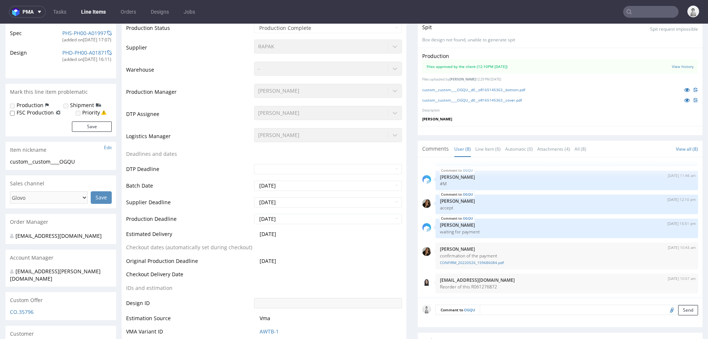
select select "in_progress"
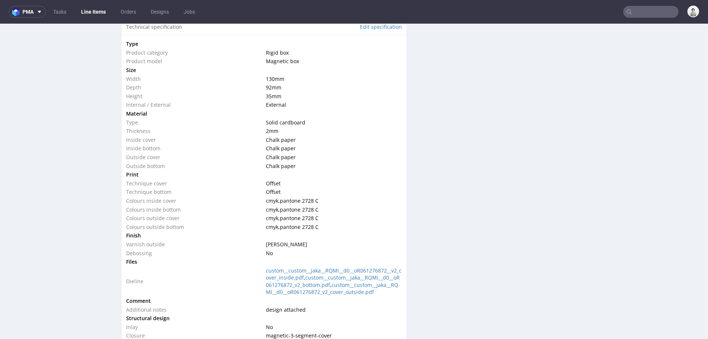
scroll to position [704, 0]
click at [289, 213] on td "custom__custom__jaka__RQMI__d0__oR061276872__v2_cover_inside.pdf , custom__cust…" at bounding box center [333, 280] width 138 height 30
click at [299, 213] on link "custom__custom__jaka__RQMI__d0__oR061276872__v2_cover_inside.pdf" at bounding box center [334, 273] width 136 height 14
click at [309, 213] on link "custom__custom__jaka__RQMI__d0__oR061276872_v2_cover_outside.pdf" at bounding box center [332, 287] width 132 height 14
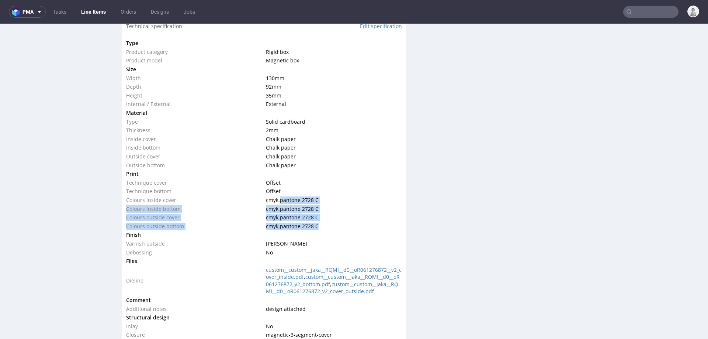
drag, startPoint x: 277, startPoint y: 200, endPoint x: 322, endPoint y: 222, distance: 50.3
click at [322, 213] on tbody "Type Product category Rigid box Product model Magnetic box Size Width 130 mm De…" at bounding box center [264, 189] width 276 height 300
click at [333, 213] on td "cmyk , pantone 2728 C" at bounding box center [333, 226] width 138 height 9
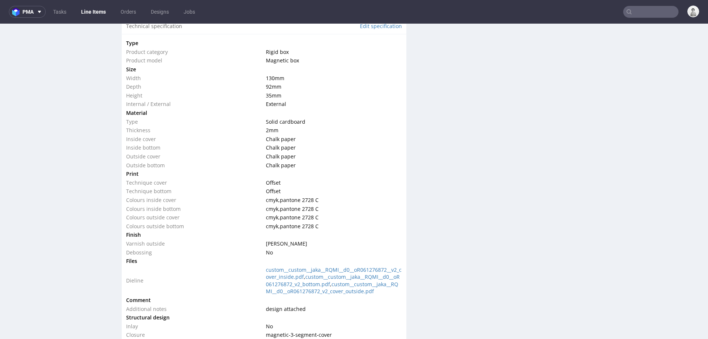
click at [306, 213] on span "pantone 2728 C" at bounding box center [299, 217] width 39 height 7
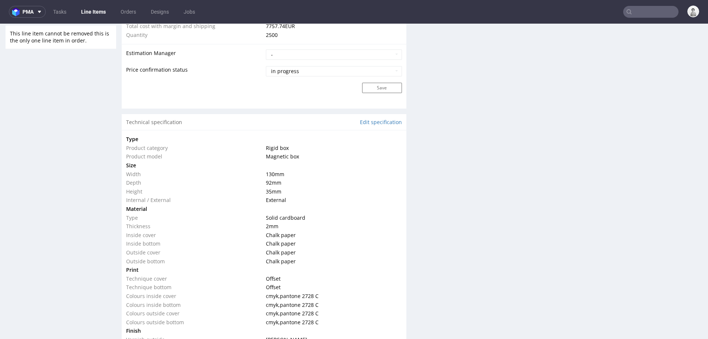
scroll to position [618, 0]
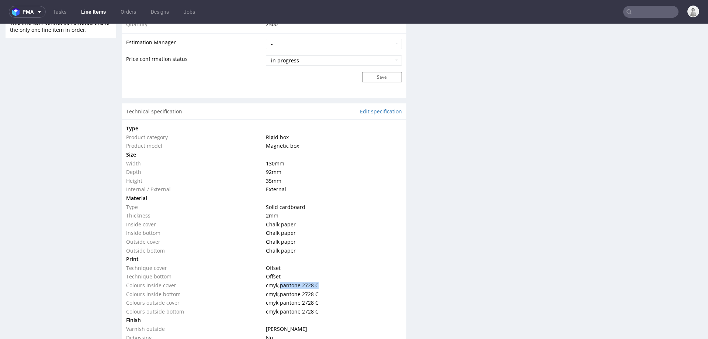
drag, startPoint x: 280, startPoint y: 284, endPoint x: 318, endPoint y: 284, distance: 38.4
click at [318, 213] on td "cmyk , pantone 2728 C" at bounding box center [333, 285] width 138 height 9
copy span "pantone 2728 C"
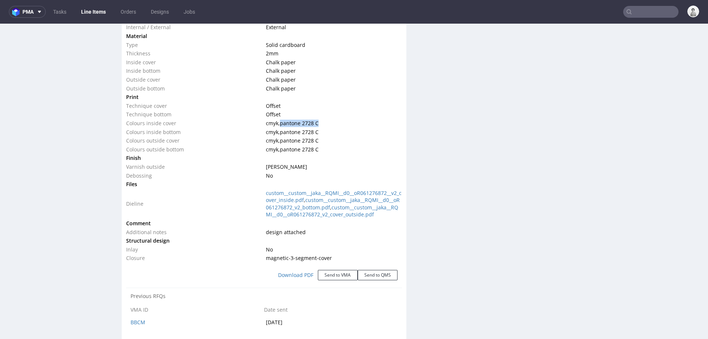
scroll to position [780, 0]
click at [318, 213] on link "custom__custom__jaka__RQMI__d0__oR061276872_v2_cover_outside.pdf" at bounding box center [332, 211] width 132 height 14
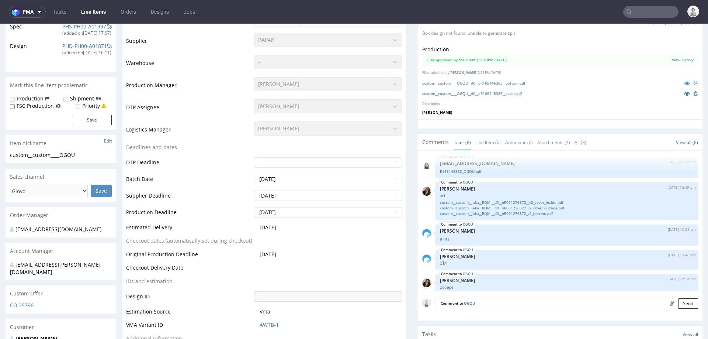
scroll to position [0, 0]
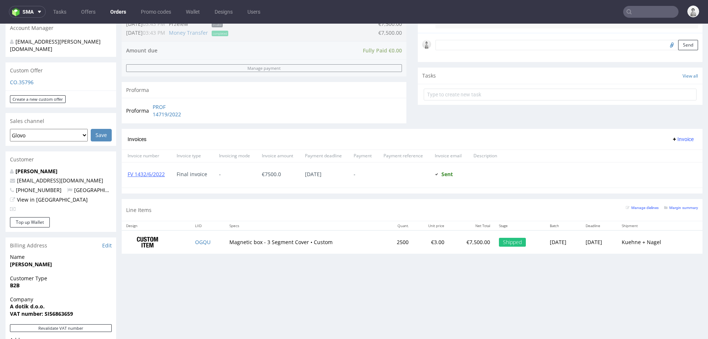
scroll to position [221, 0]
type input "tjasadorelay.com"
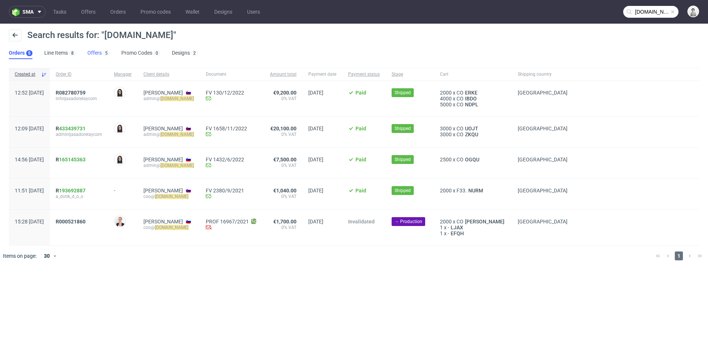
click at [93, 52] on link "Offers 5" at bounding box center [98, 53] width 22 height 12
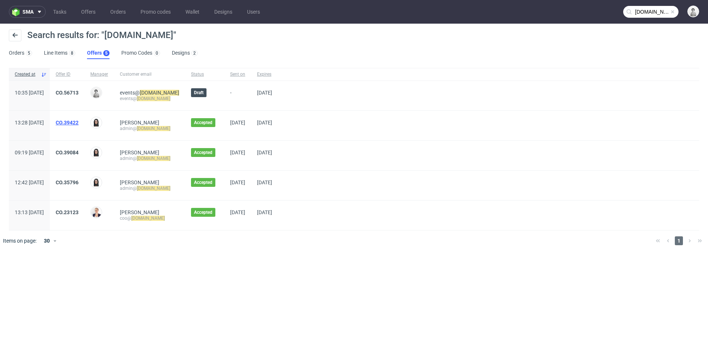
click at [79, 121] on link "CO.39422" at bounding box center [67, 122] width 23 height 6
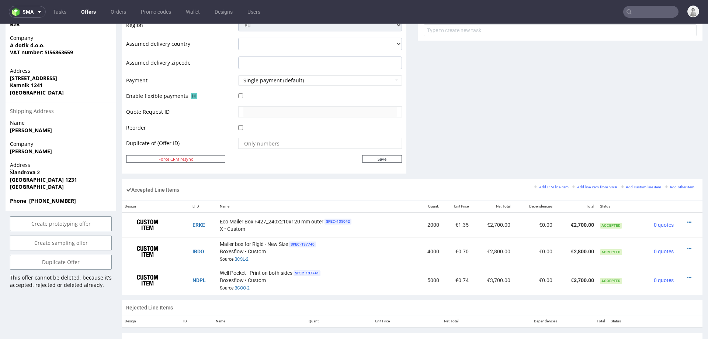
scroll to position [304, 0]
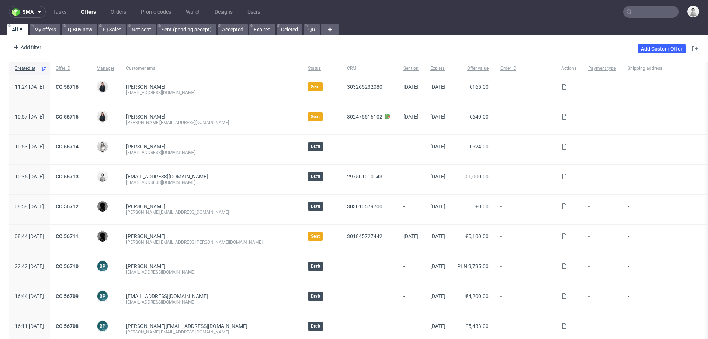
click at [633, 9] on input "text" at bounding box center [650, 12] width 55 height 12
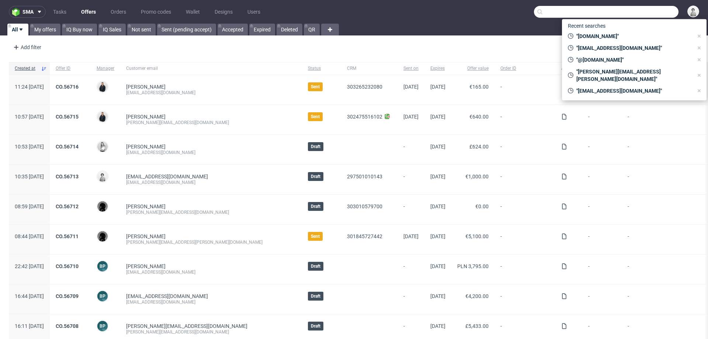
paste input "[EMAIL_ADDRESS][PERSON_NAME][DOMAIN_NAME]"
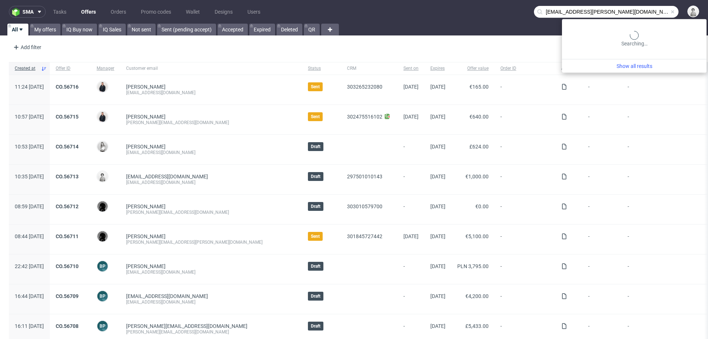
type input "[EMAIL_ADDRESS][PERSON_NAME][DOMAIN_NAME]"
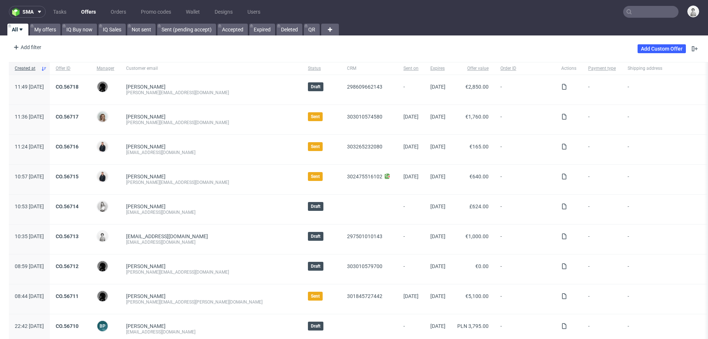
click at [640, 13] on input "text" at bounding box center [650, 12] width 55 height 12
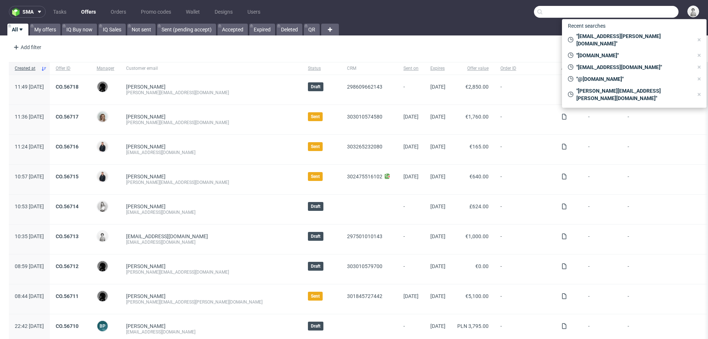
paste input "[EMAIL_ADDRESS][DOMAIN_NAME]"
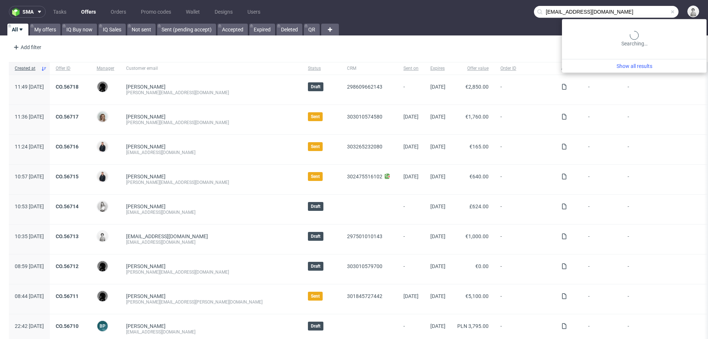
type input "[EMAIL_ADDRESS][DOMAIN_NAME]"
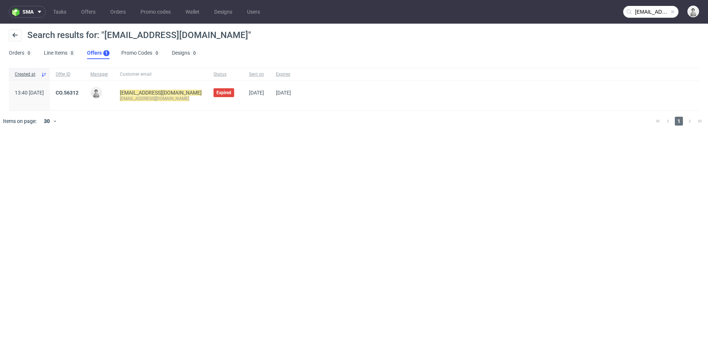
click at [79, 91] on link "CO.56312" at bounding box center [67, 93] width 23 height 6
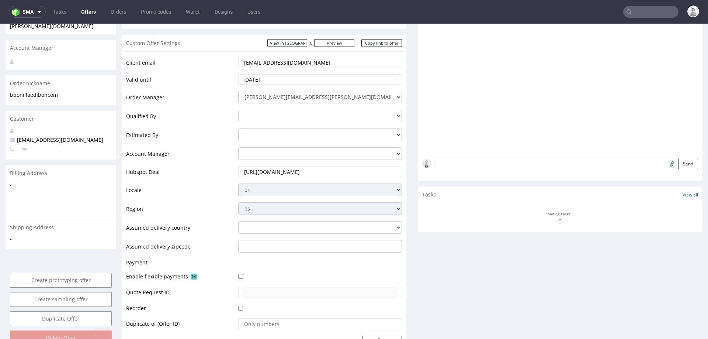
scroll to position [313, 0]
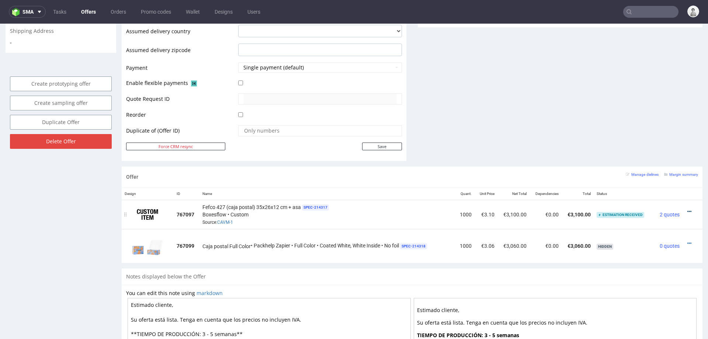
click at [687, 209] on icon at bounding box center [689, 211] width 4 height 5
click at [658, 196] on span "View cost details" at bounding box center [657, 195] width 55 height 7
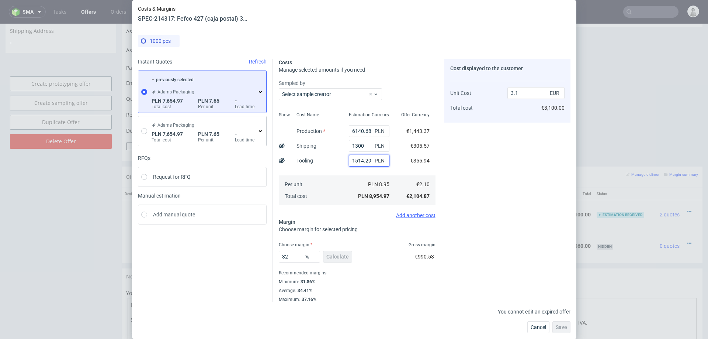
click at [360, 161] on input "1514.29" at bounding box center [369, 161] width 41 height 12
type input "2.58"
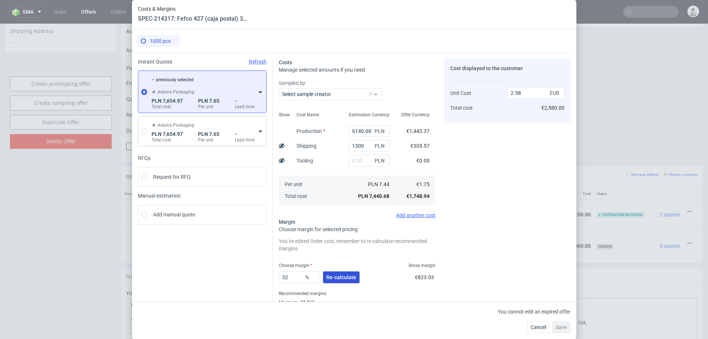
click at [335, 277] on span "Re-calculate" at bounding box center [341, 276] width 30 height 5
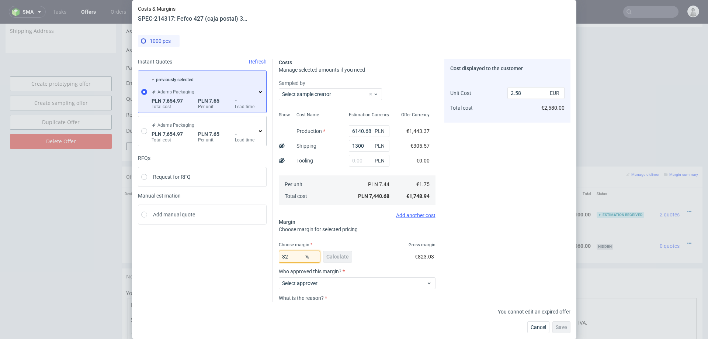
click at [291, 257] on input "32" at bounding box center [299, 256] width 41 height 12
type input "25"
type input "2.34"
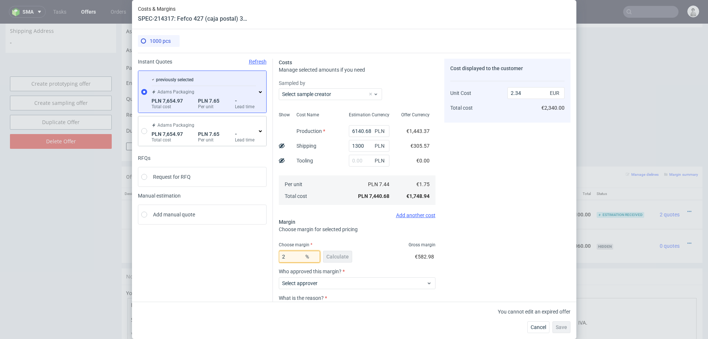
type input "28"
type input "2.43"
type input "28"
click at [259, 90] on icon at bounding box center [260, 92] width 6 height 6
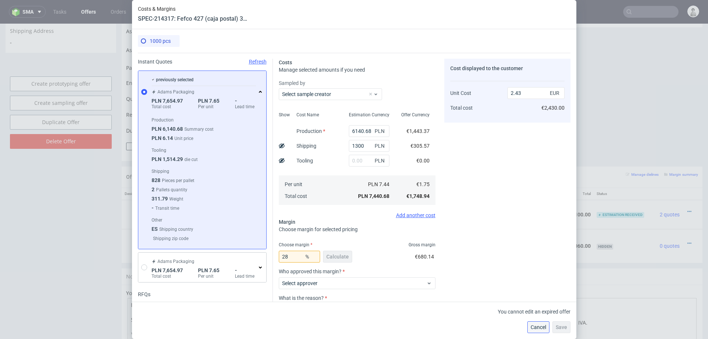
click at [541, 326] on span "Cancel" at bounding box center [538, 326] width 15 height 5
